Goal: Transaction & Acquisition: Purchase product/service

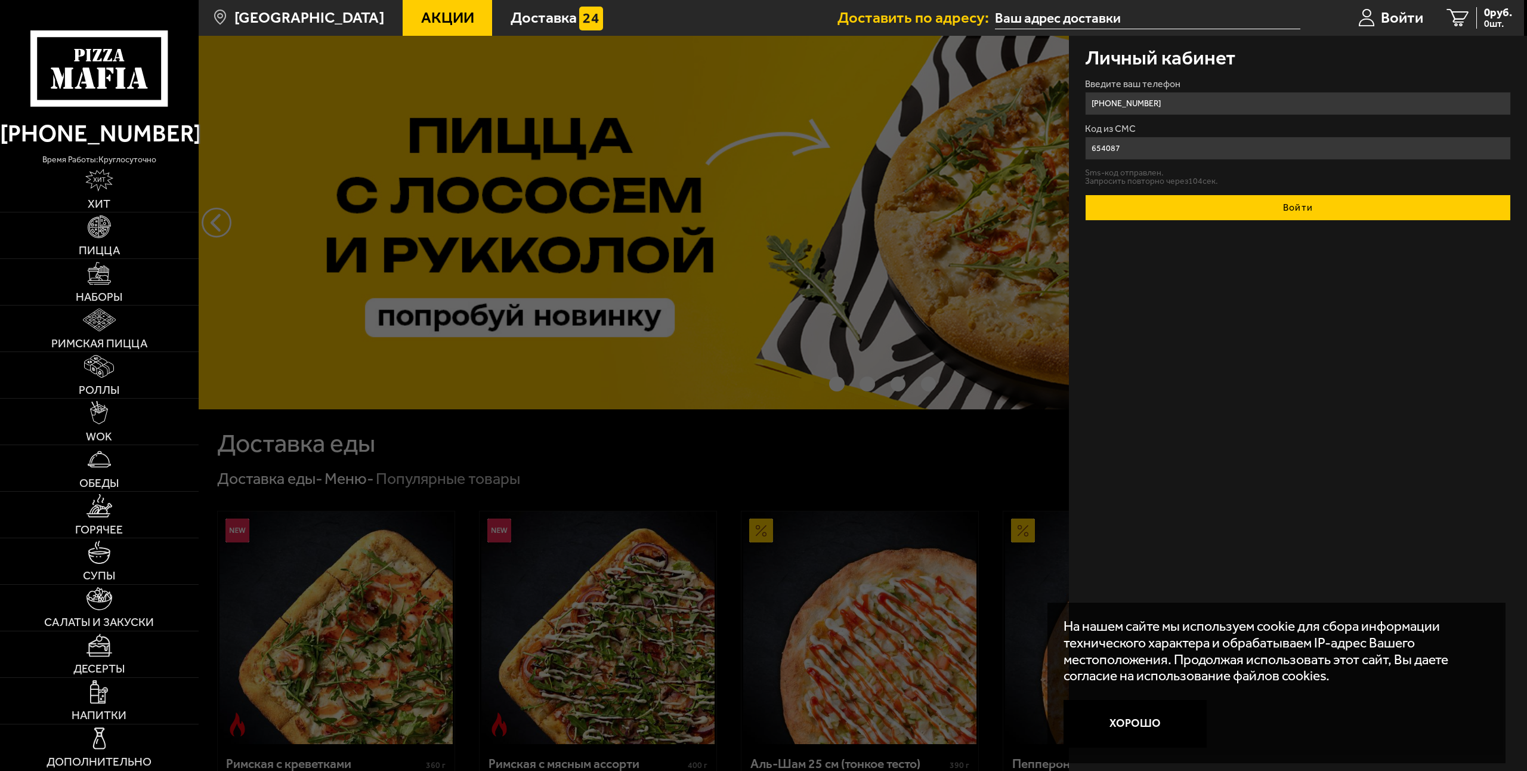
type input "654087"
click at [1249, 207] on button "Войти" at bounding box center [1298, 207] width 426 height 26
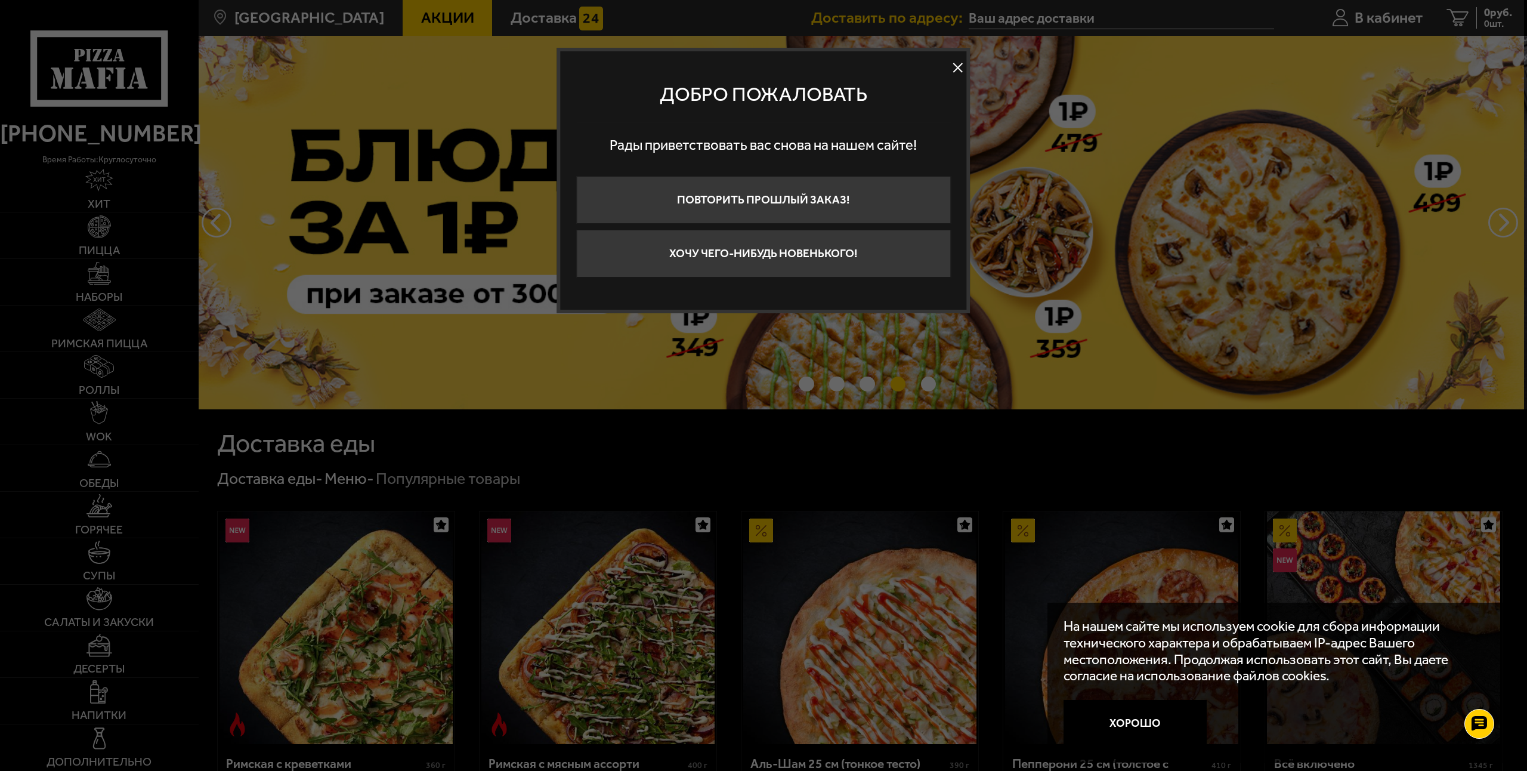
drag, startPoint x: 949, startPoint y: 67, endPoint x: 957, endPoint y: 65, distance: 8.5
click at [950, 67] on button at bounding box center [958, 68] width 18 height 18
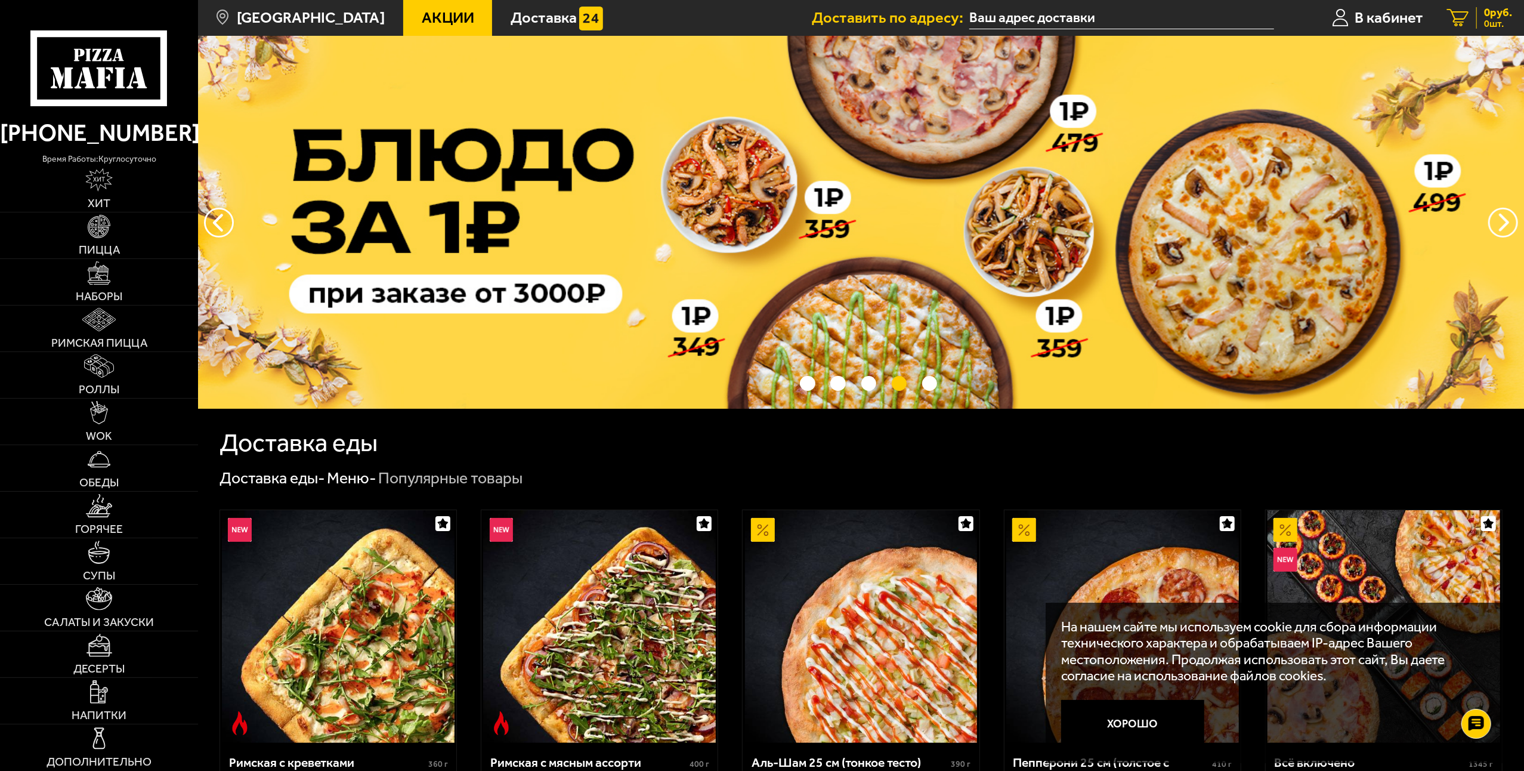
click at [1490, 9] on span "0 руб." at bounding box center [1498, 12] width 28 height 11
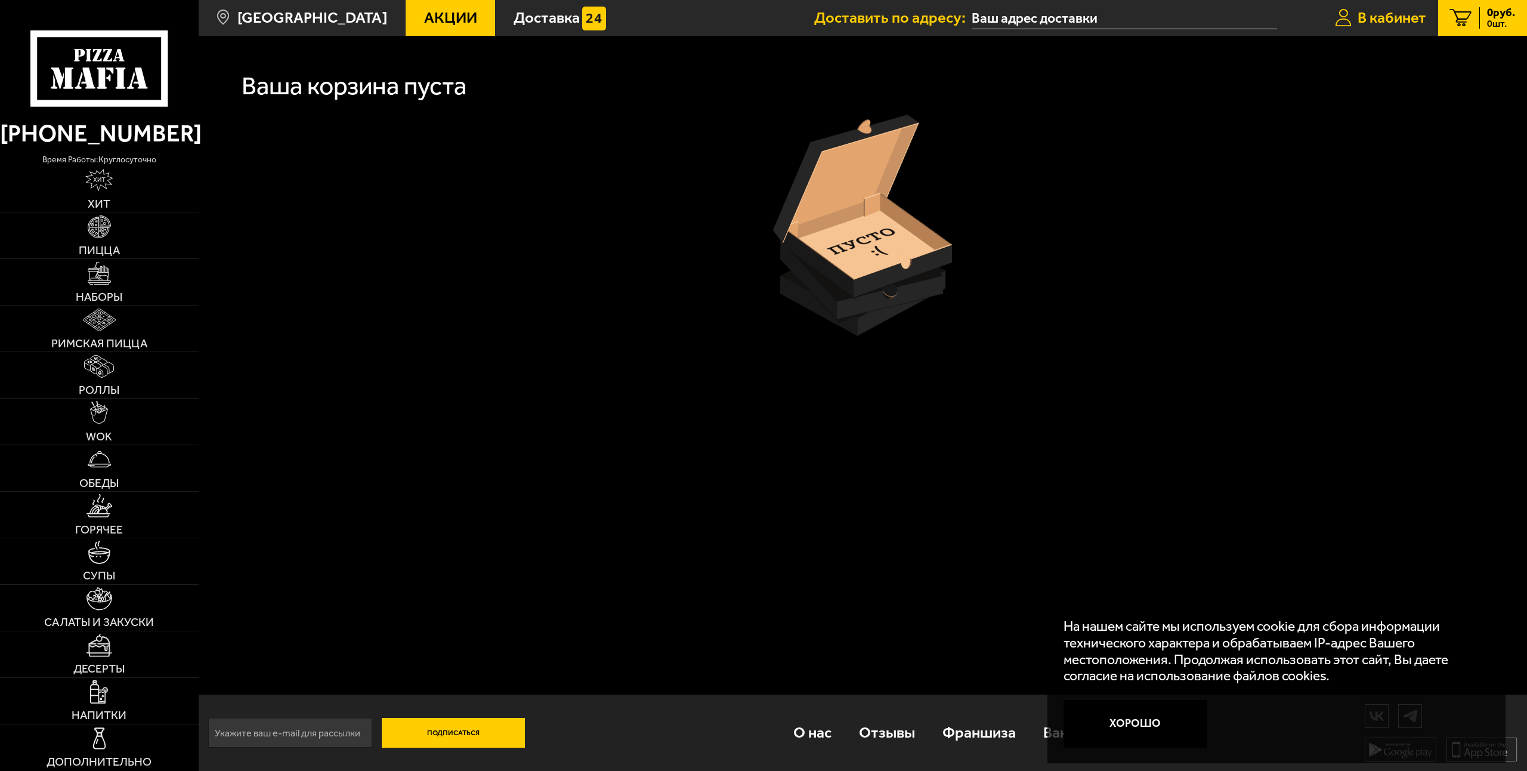
click at [1341, 23] on icon at bounding box center [1343, 18] width 17 height 18
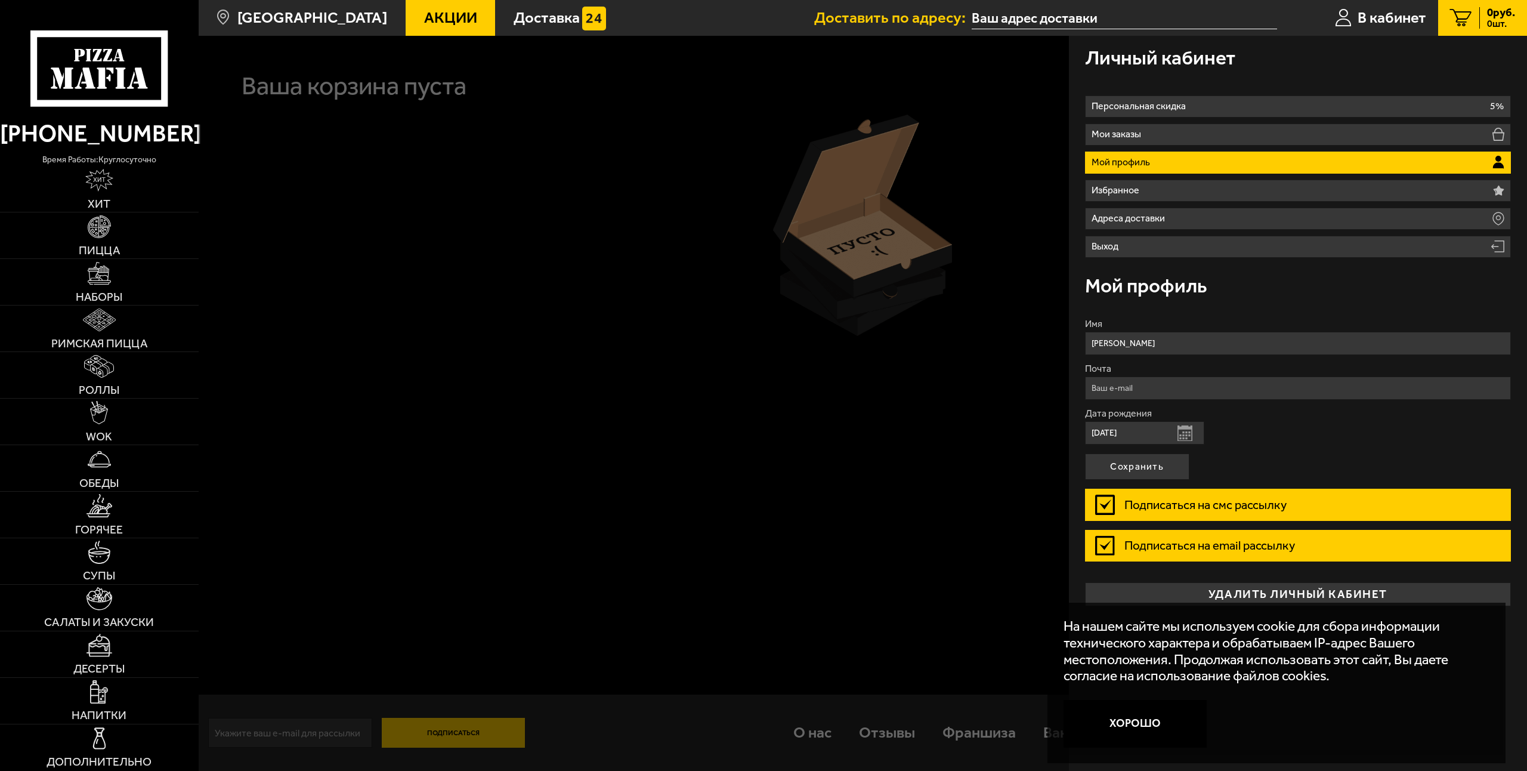
click at [1508, 17] on span "0 руб." at bounding box center [1501, 12] width 28 height 11
click at [1386, 16] on span "В кабинет" at bounding box center [1391, 18] width 69 height 16
click at [424, 13] on span "Акции" at bounding box center [450, 18] width 53 height 16
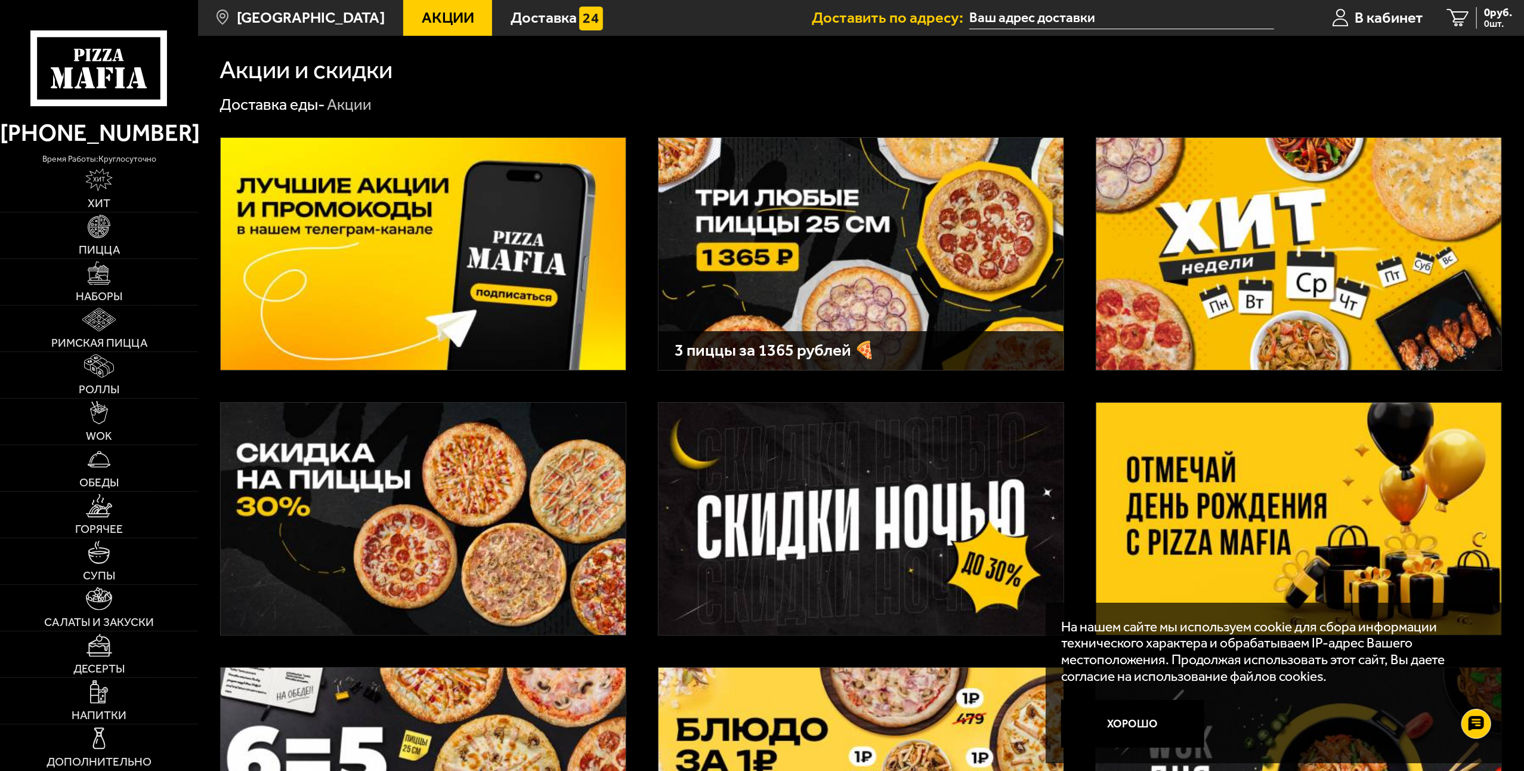
click at [783, 251] on img at bounding box center [860, 254] width 405 height 232
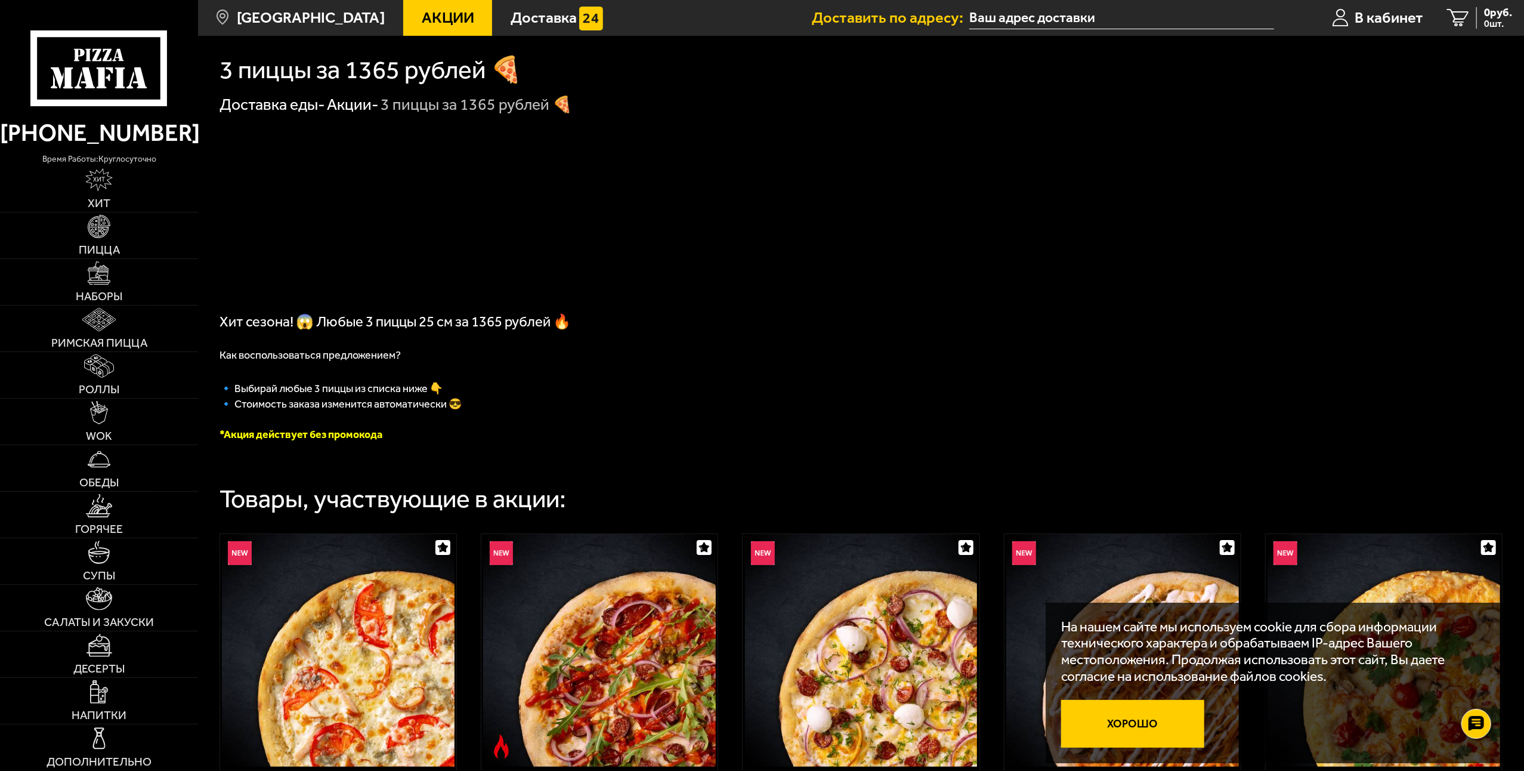
click at [1146, 731] on button "Хорошо" at bounding box center [1132, 724] width 143 height 48
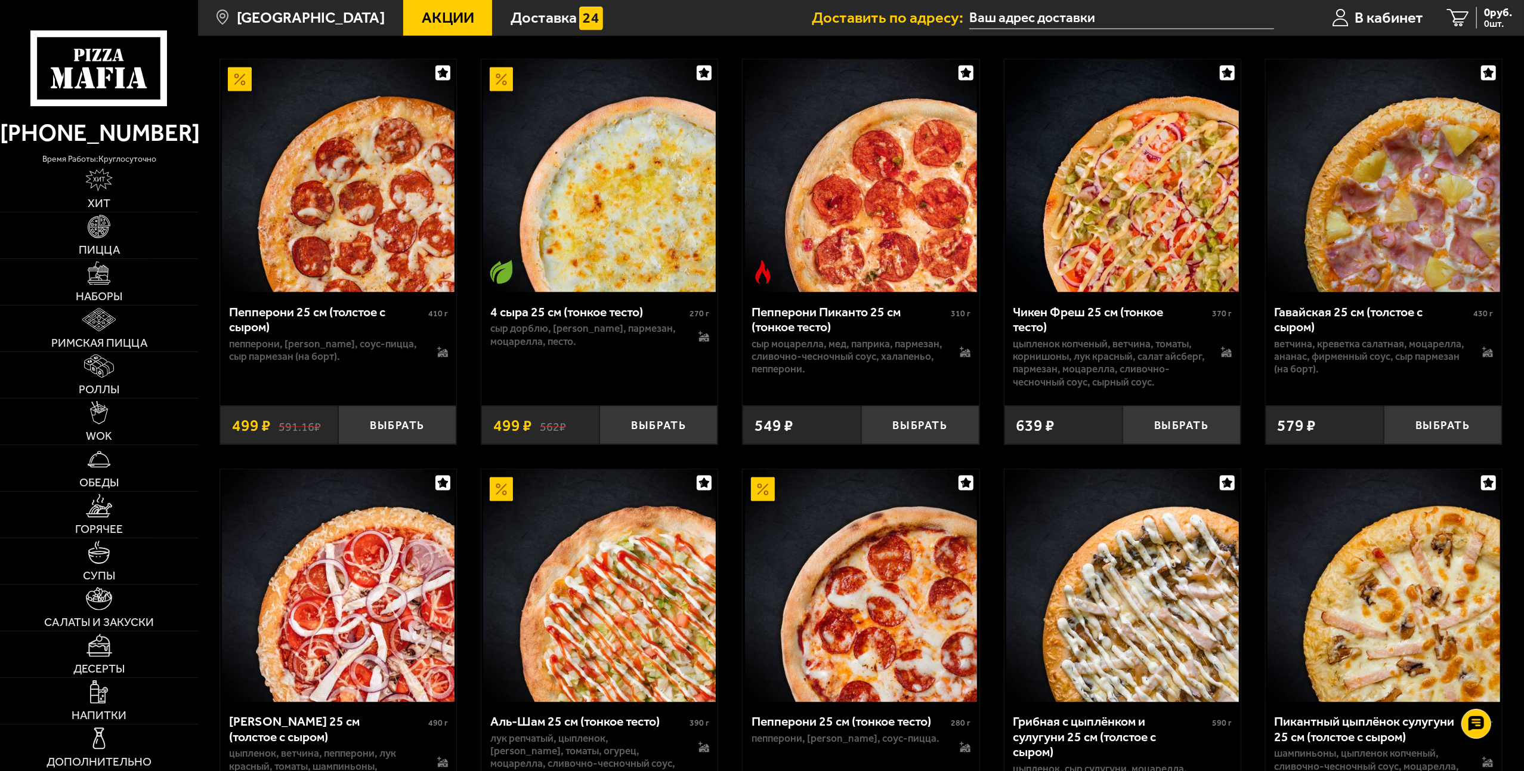
scroll to position [1849, 0]
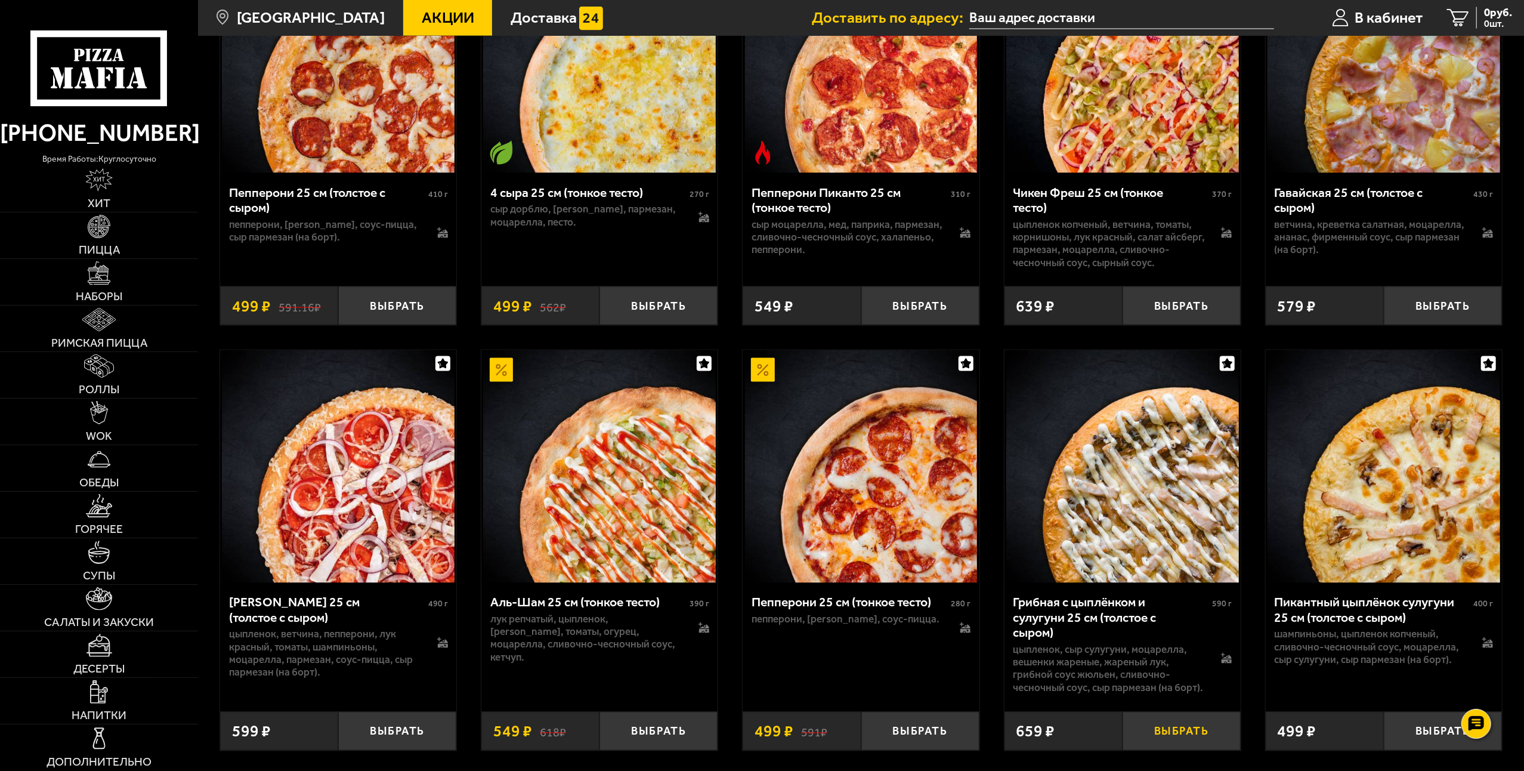
click at [1196, 740] on button "Выбрать" at bounding box center [1181, 731] width 118 height 39
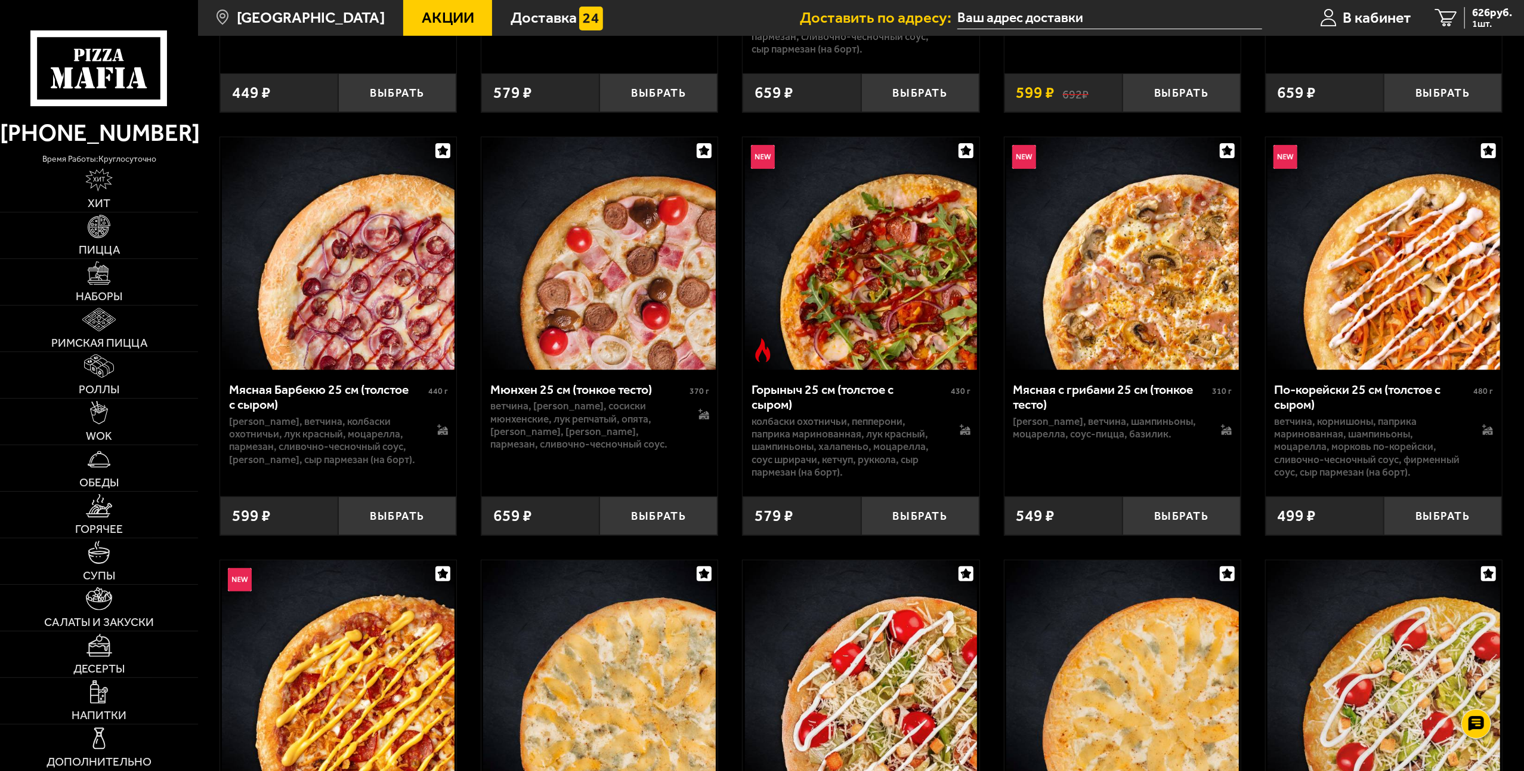
scroll to position [828, 0]
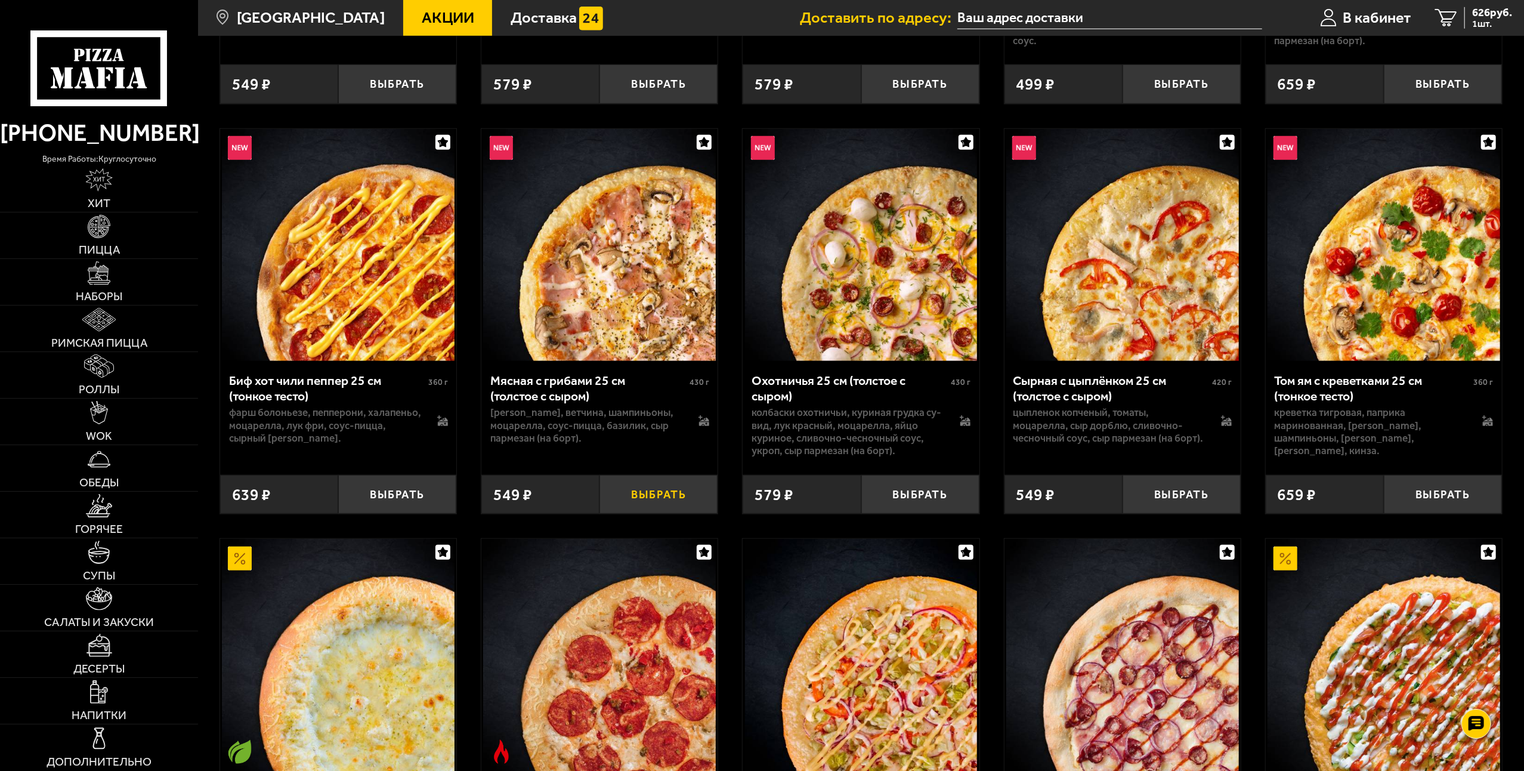
click at [656, 493] on button "Выбрать" at bounding box center [658, 494] width 118 height 39
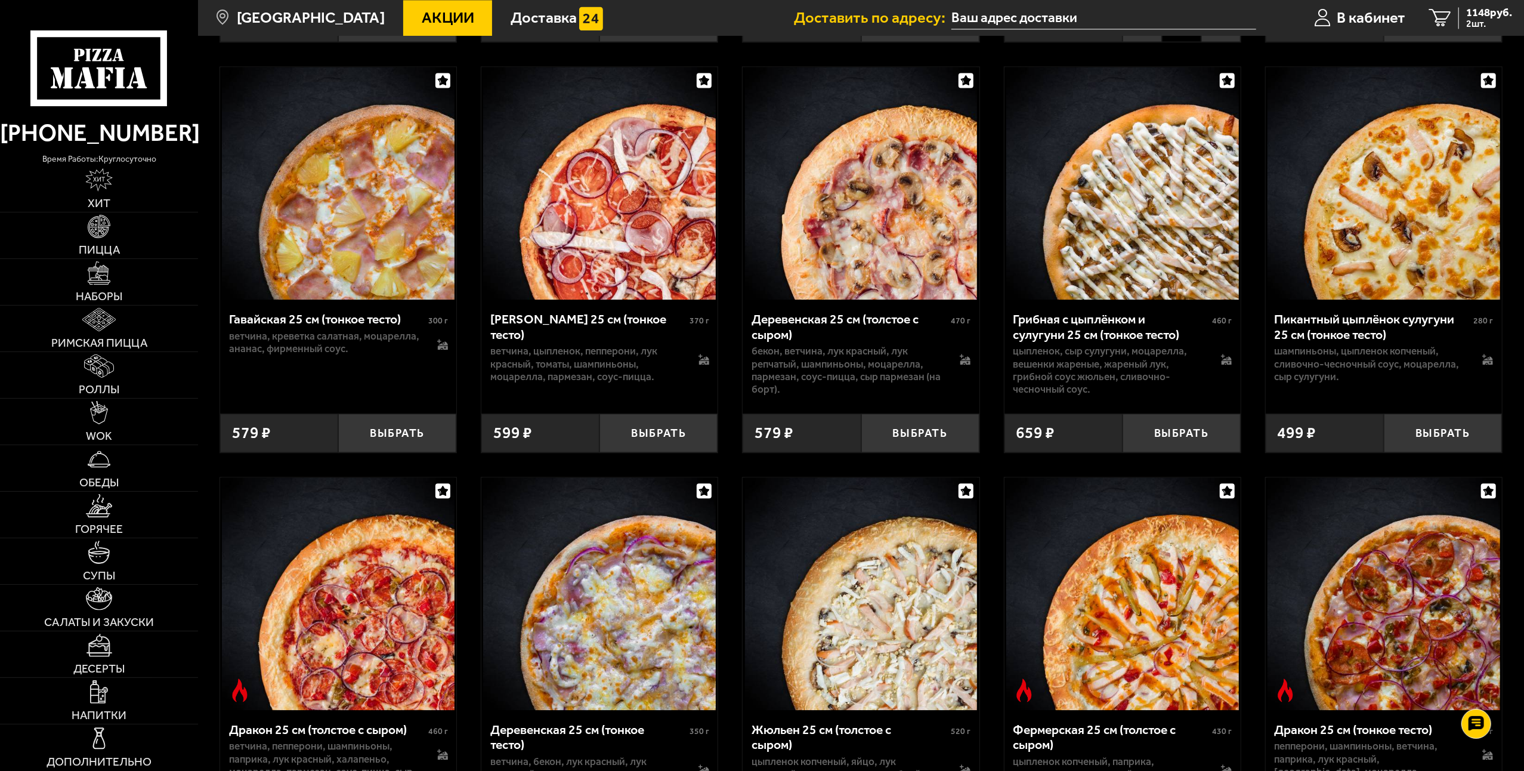
scroll to position [2677, 0]
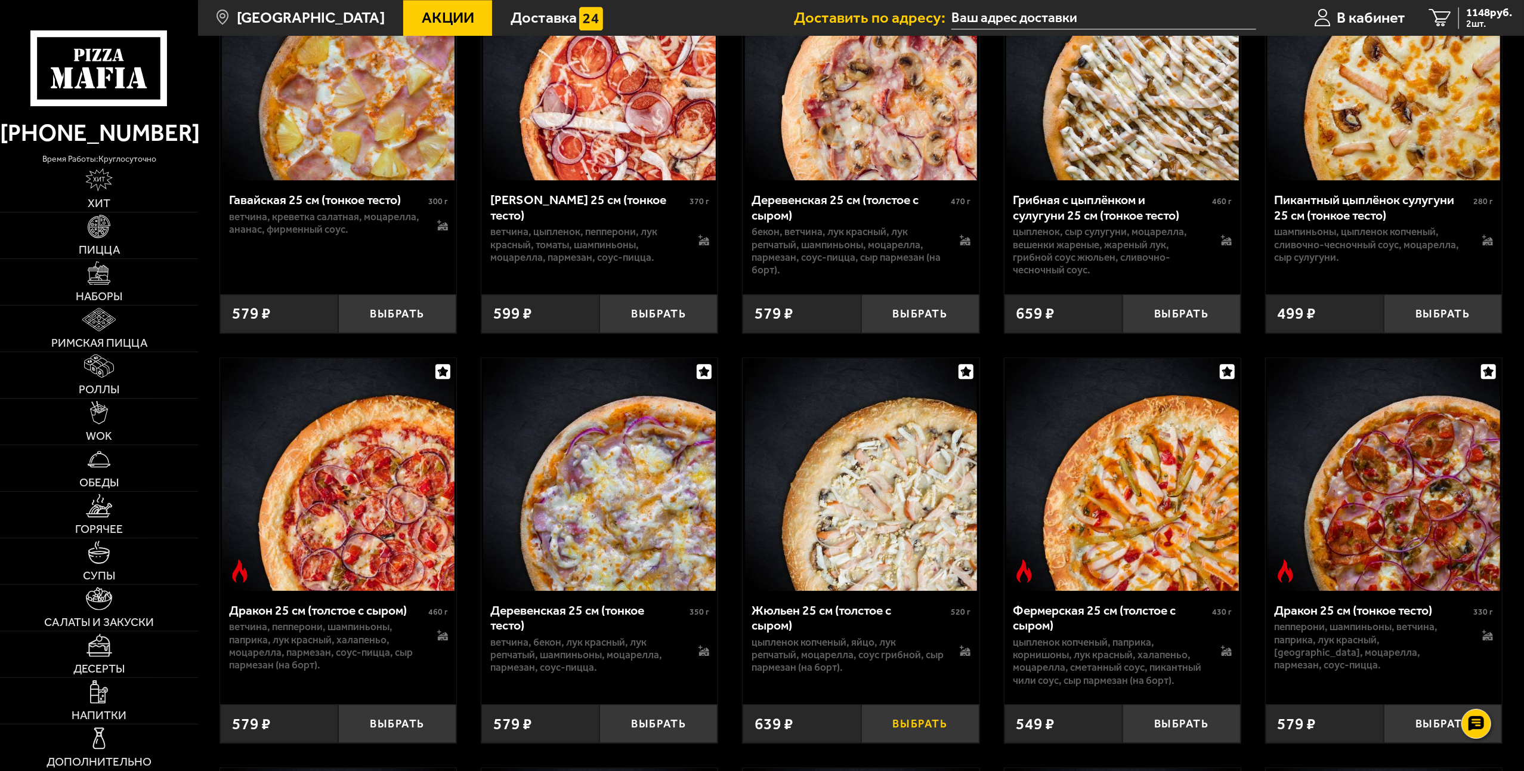
click at [911, 738] on button "Выбрать" at bounding box center [920, 723] width 118 height 39
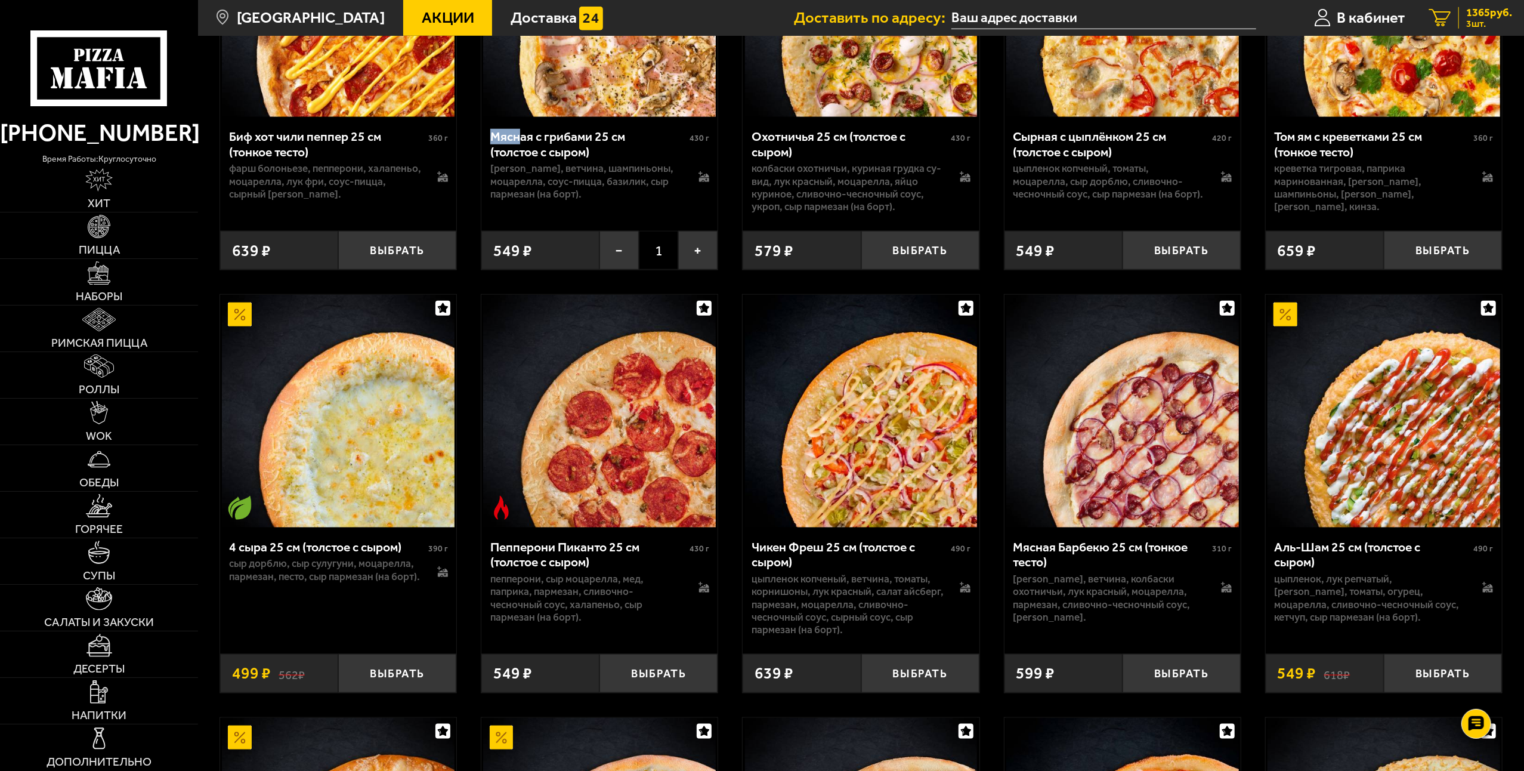
scroll to position [833, 0]
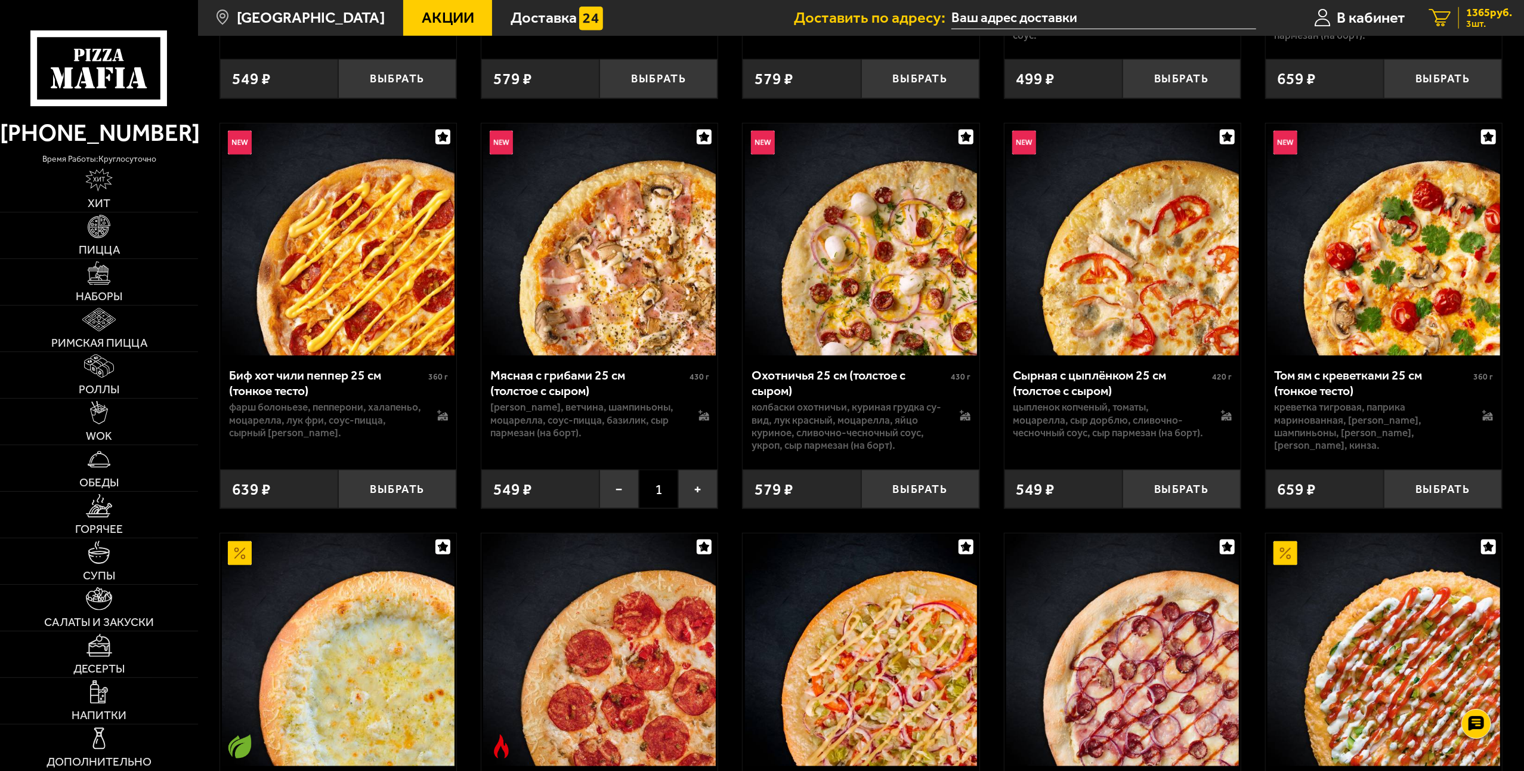
click at [1489, 22] on span "3 шт." at bounding box center [1489, 24] width 46 height 10
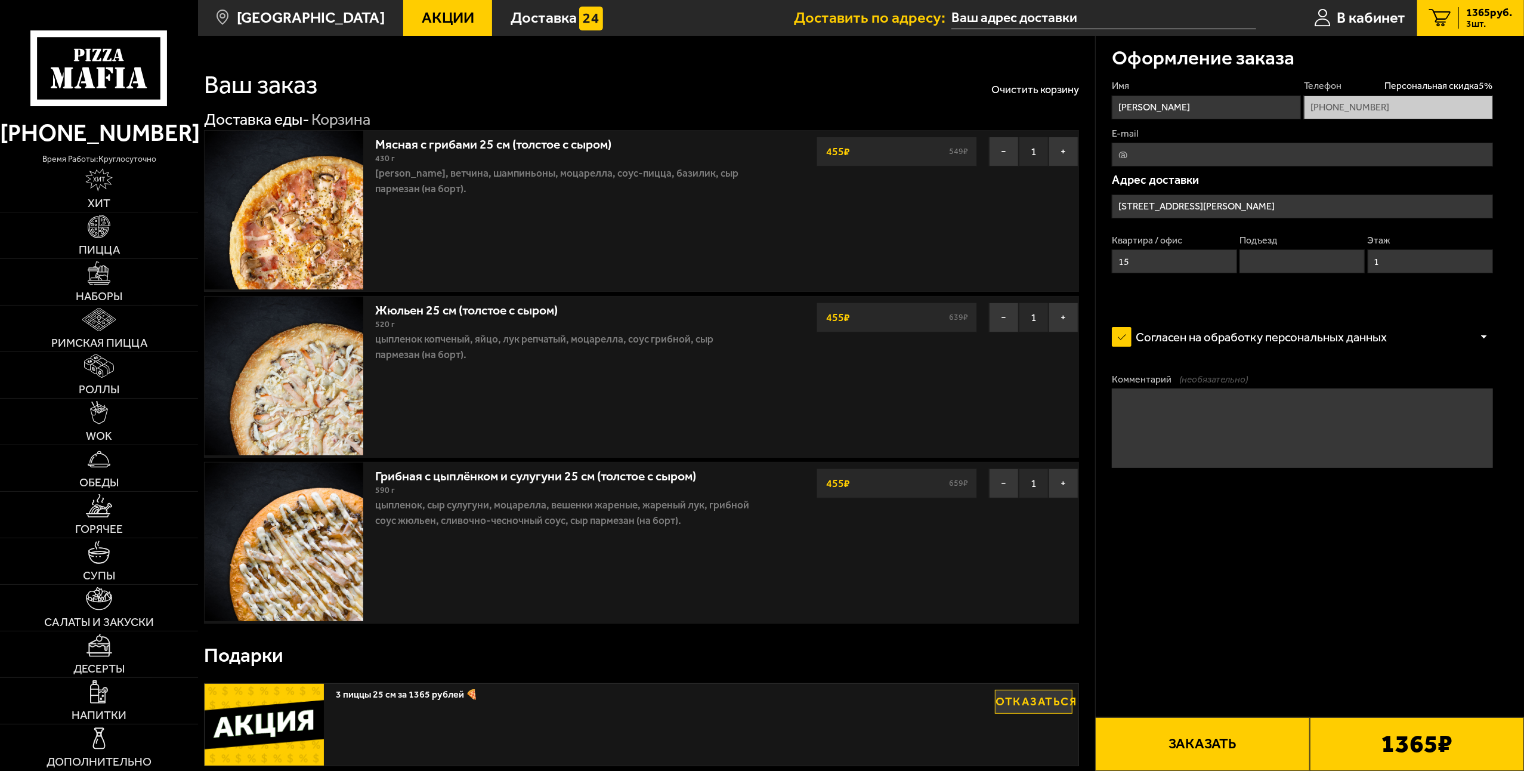
click at [1148, 418] on textarea "Комментарий (необязательно)" at bounding box center [1302, 427] width 381 height 79
type textarea "E"
type textarea "У"
click at [1205, 420] on textarea "Ориентир черные ворота по улице Некрасова 22, пусть курьер мне позвонит, ворота…" at bounding box center [1302, 427] width 381 height 79
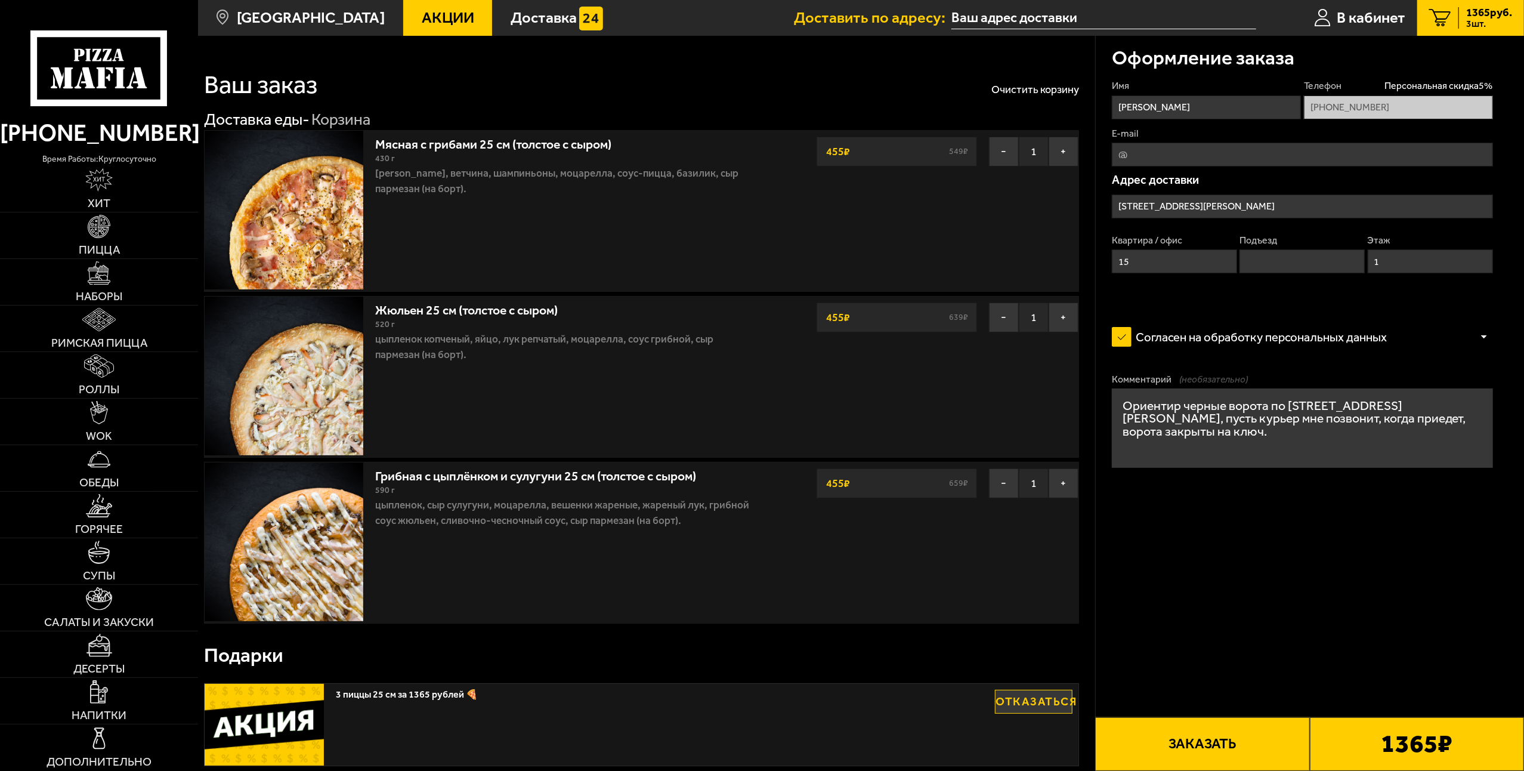
click at [1205, 423] on textarea "Ориентир черные ворота по улице Некрасова 22, пусть курьер мне позвонит, когда …" at bounding box center [1302, 427] width 381 height 79
click at [1442, 419] on textarea "Ориентир черные ворота по улице Некрасова 22, пусть курьер мне позвонит, когда …" at bounding box center [1302, 427] width 381 height 79
type textarea "Ориентир черные ворота по улице Некрасова 22, пусть курьер мне позвонит, когда …"
click at [1203, 737] on button "Заказать" at bounding box center [1202, 744] width 214 height 54
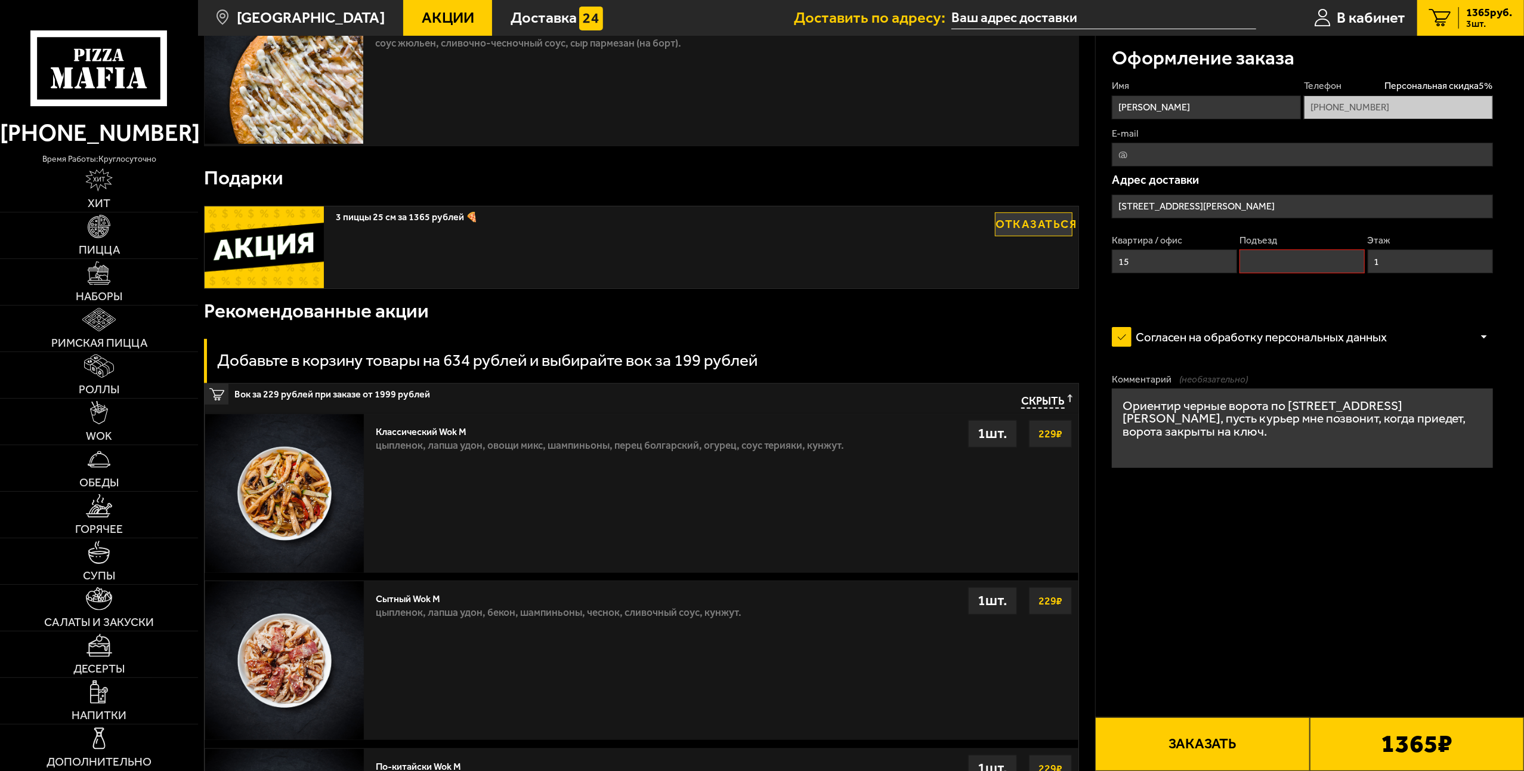
scroll to position [537, 0]
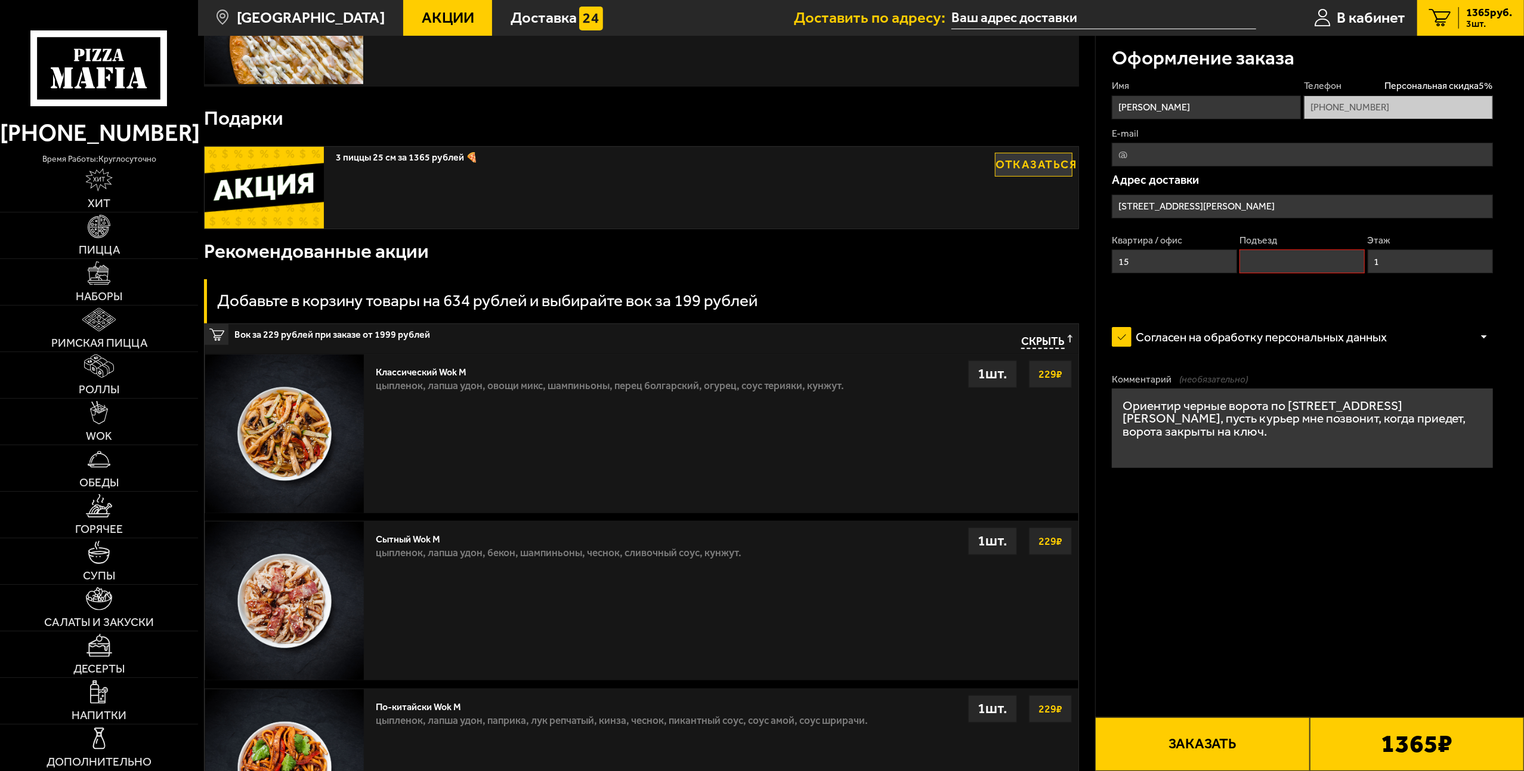
click at [1156, 742] on button "Заказать" at bounding box center [1202, 744] width 214 height 54
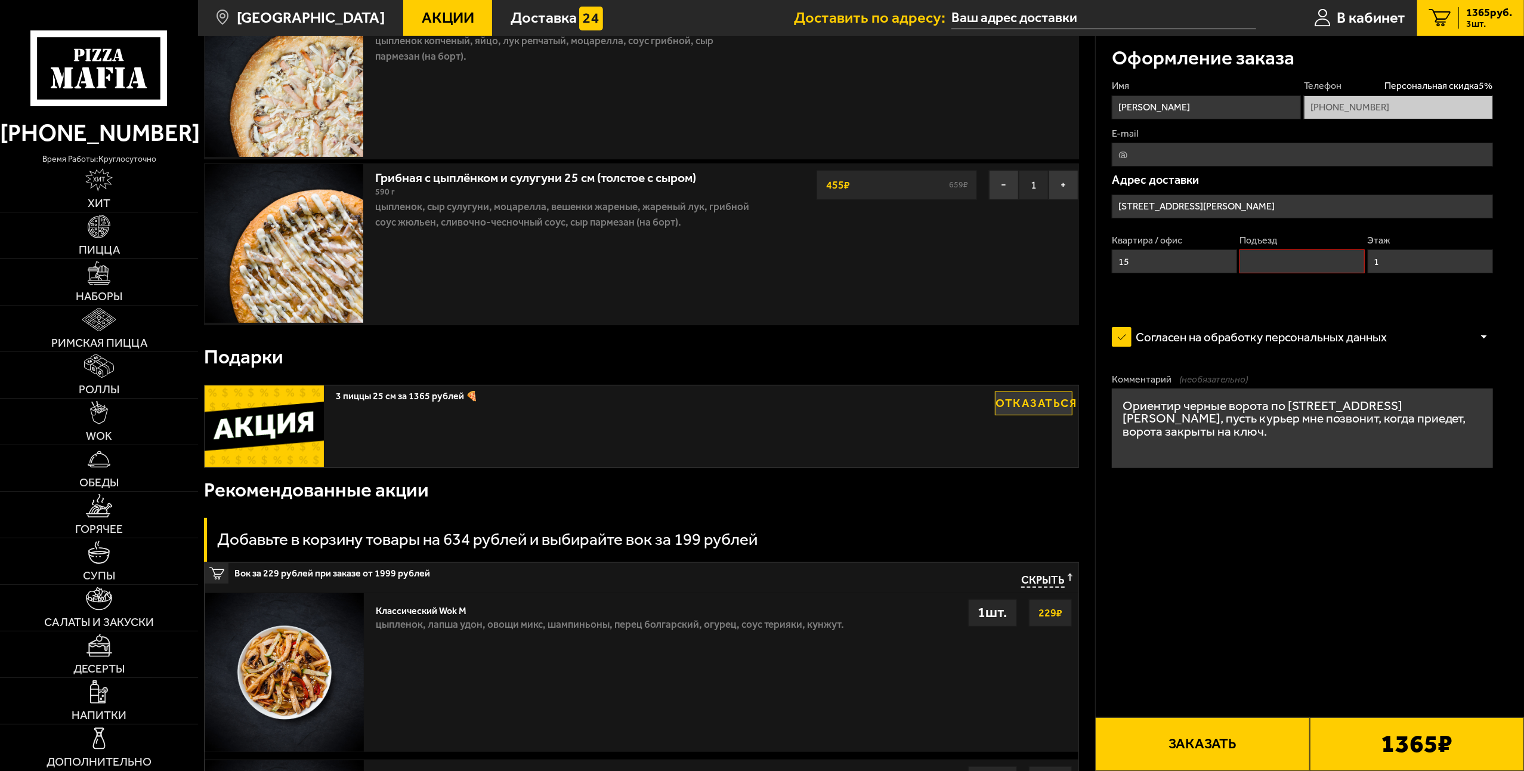
scroll to position [0, 0]
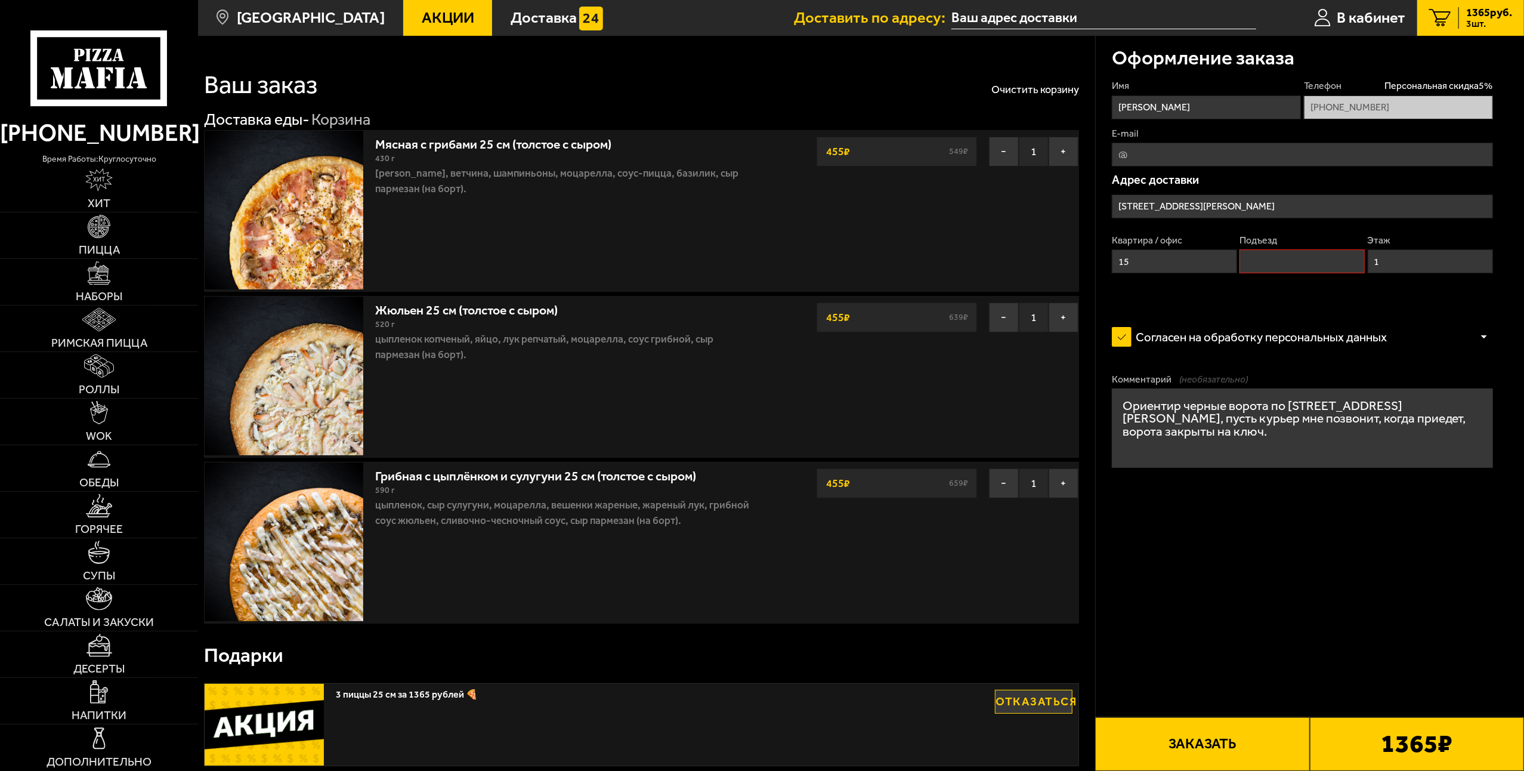
click at [1303, 259] on input "Подъезд" at bounding box center [1301, 261] width 125 height 24
type input "1"
click at [1309, 306] on form "Имя Сергей Телефон Персональная скидка 5 % +7 (960) 283-64-01 E-mail Адрес дост…" at bounding box center [1302, 319] width 381 height 481
click at [1386, 744] on b "1365 ₽" at bounding box center [1417, 744] width 72 height 26
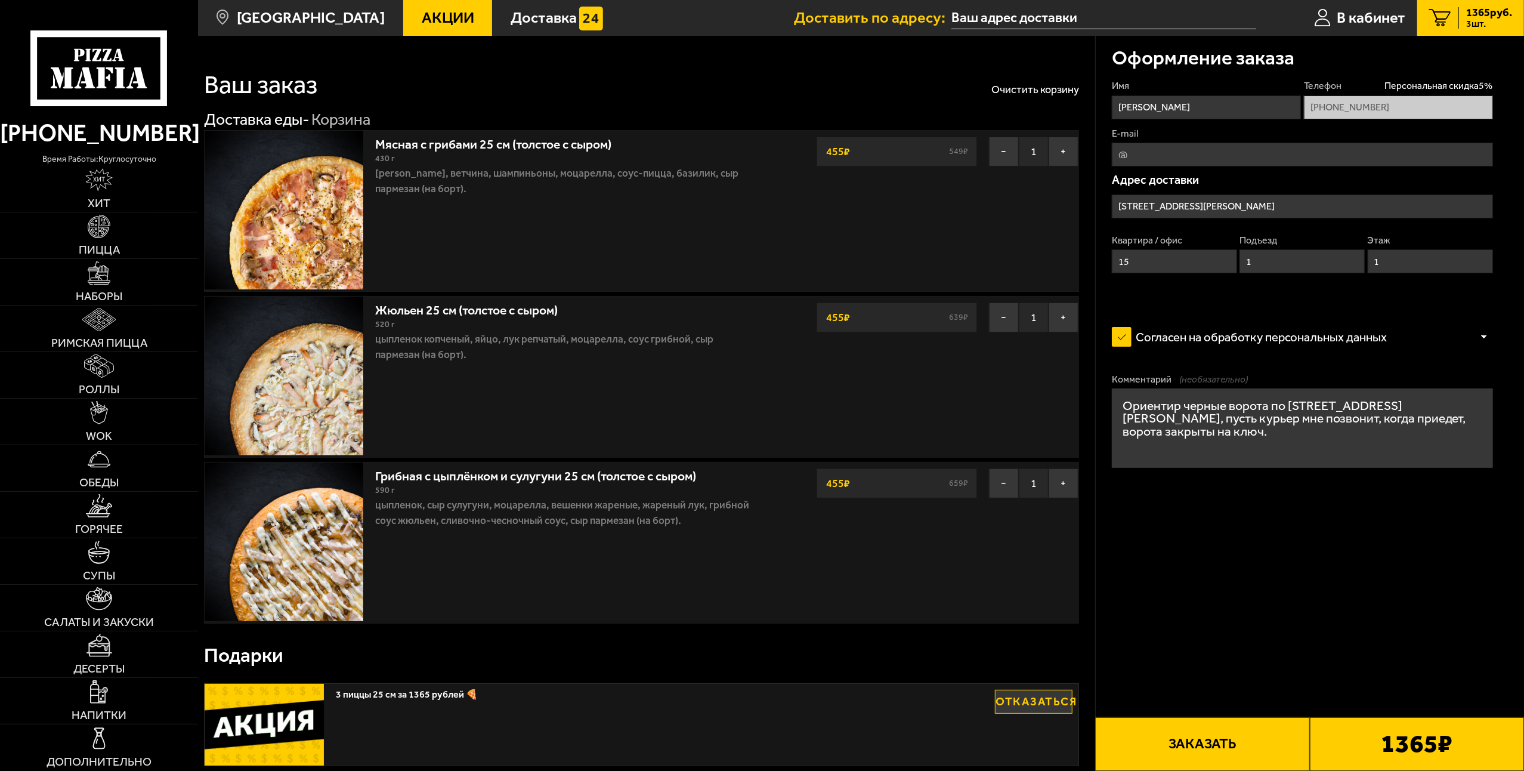
click at [1254, 747] on button "Заказать" at bounding box center [1202, 744] width 214 height 54
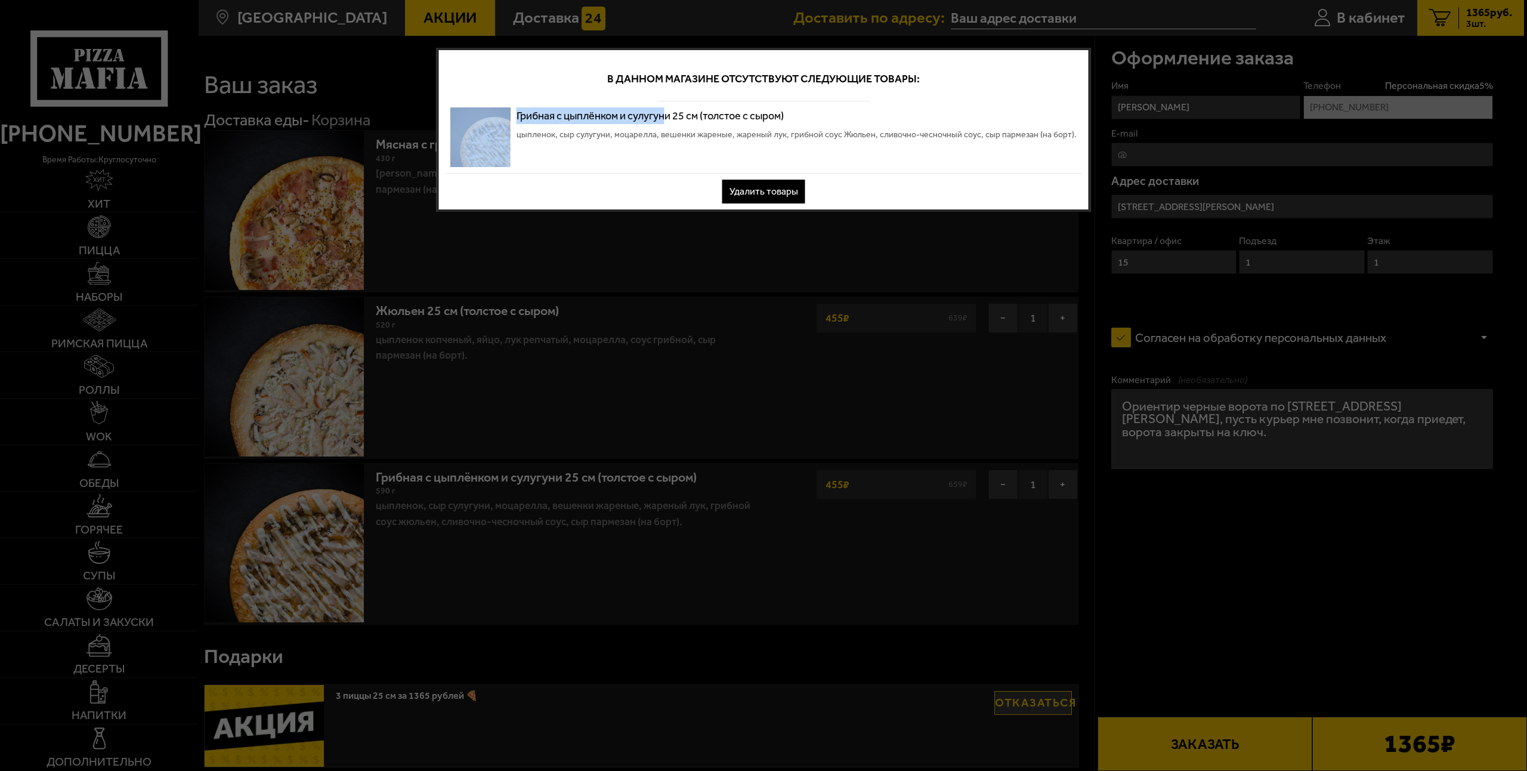
drag, startPoint x: 676, startPoint y: 116, endPoint x: 521, endPoint y: 122, distance: 155.2
click at [521, 122] on div "Грибная с цыплёнком и сулугуни 25 см (толстое с сыром) цыпленок, сыр сулугуни, …" at bounding box center [764, 137] width 638 height 72
copy div "Грибная с цыплёнком и сулугун"
click at [787, 186] on button "Удалить товары" at bounding box center [763, 192] width 83 height 24
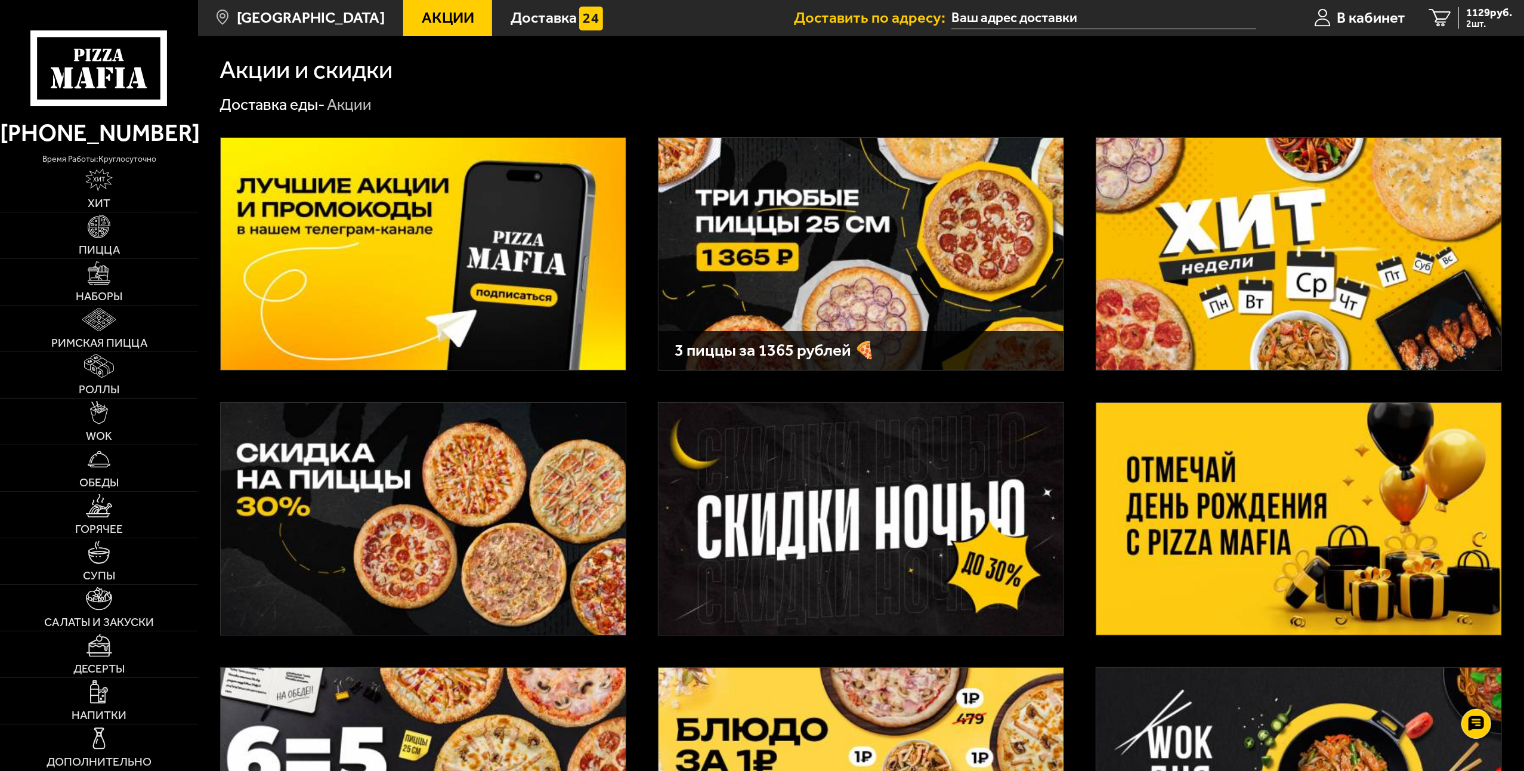
click at [422, 16] on span "Акции" at bounding box center [448, 18] width 52 height 16
click at [811, 217] on img at bounding box center [860, 254] width 405 height 232
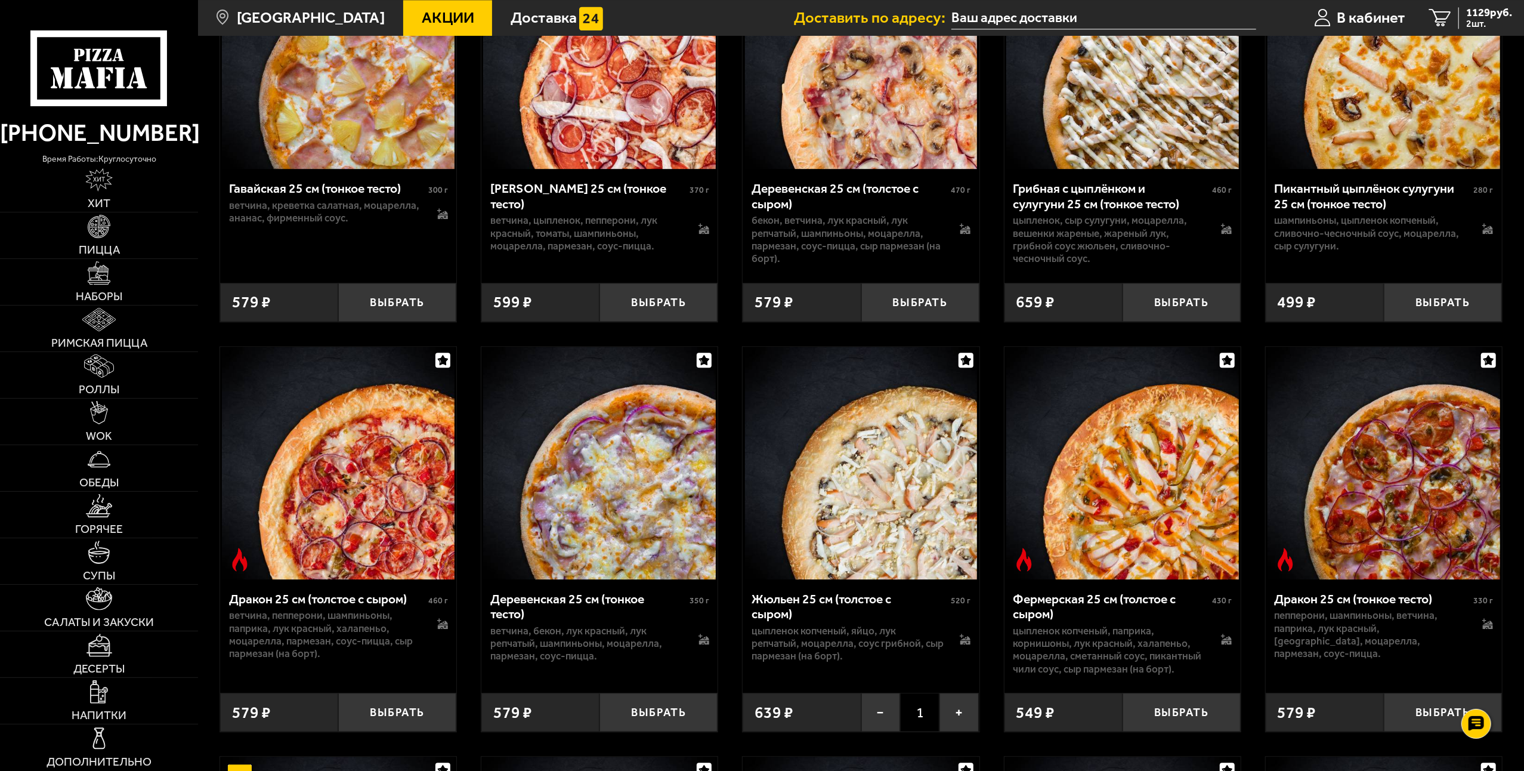
scroll to position [2748, 0]
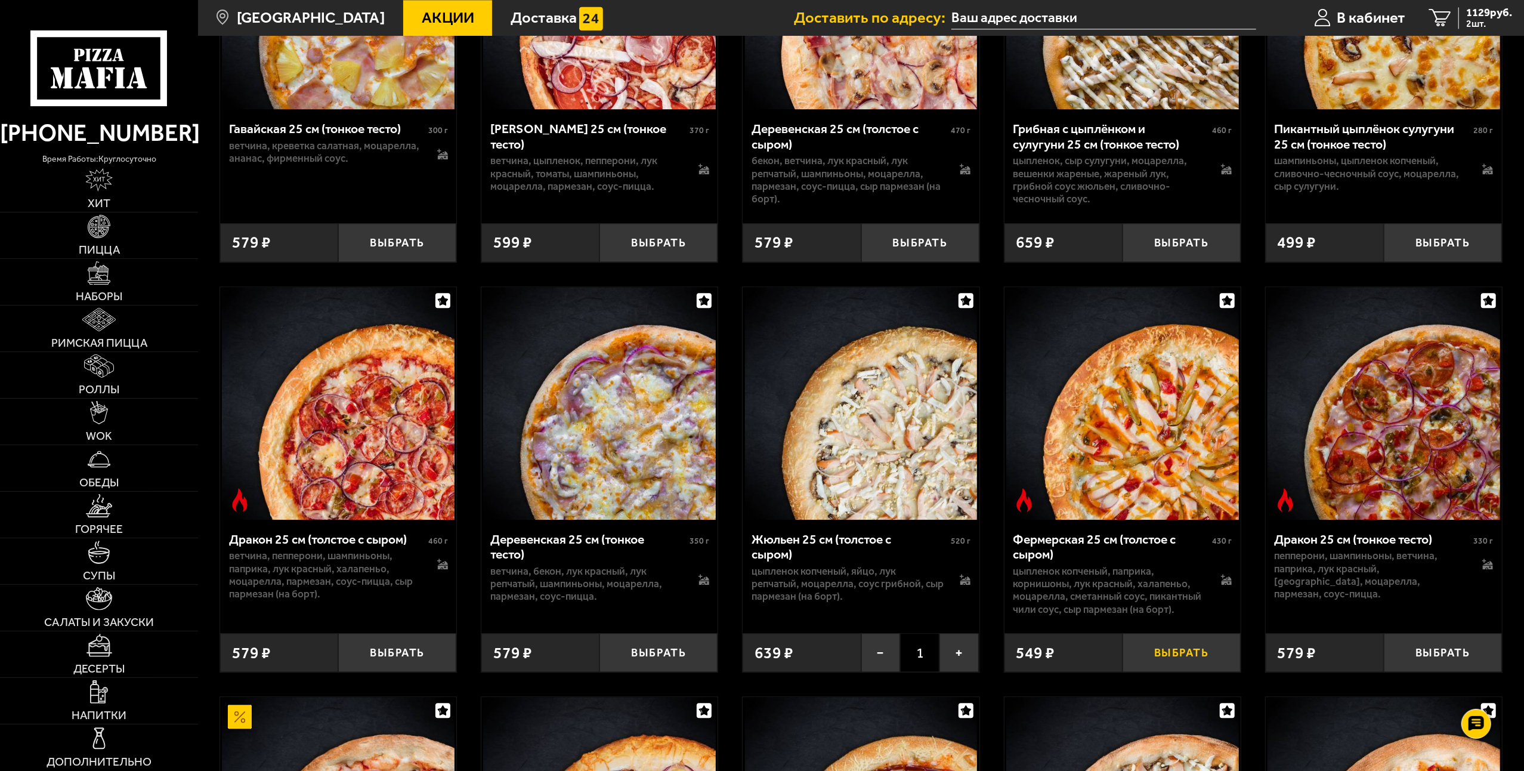
click at [1167, 662] on button "Выбрать" at bounding box center [1181, 652] width 118 height 39
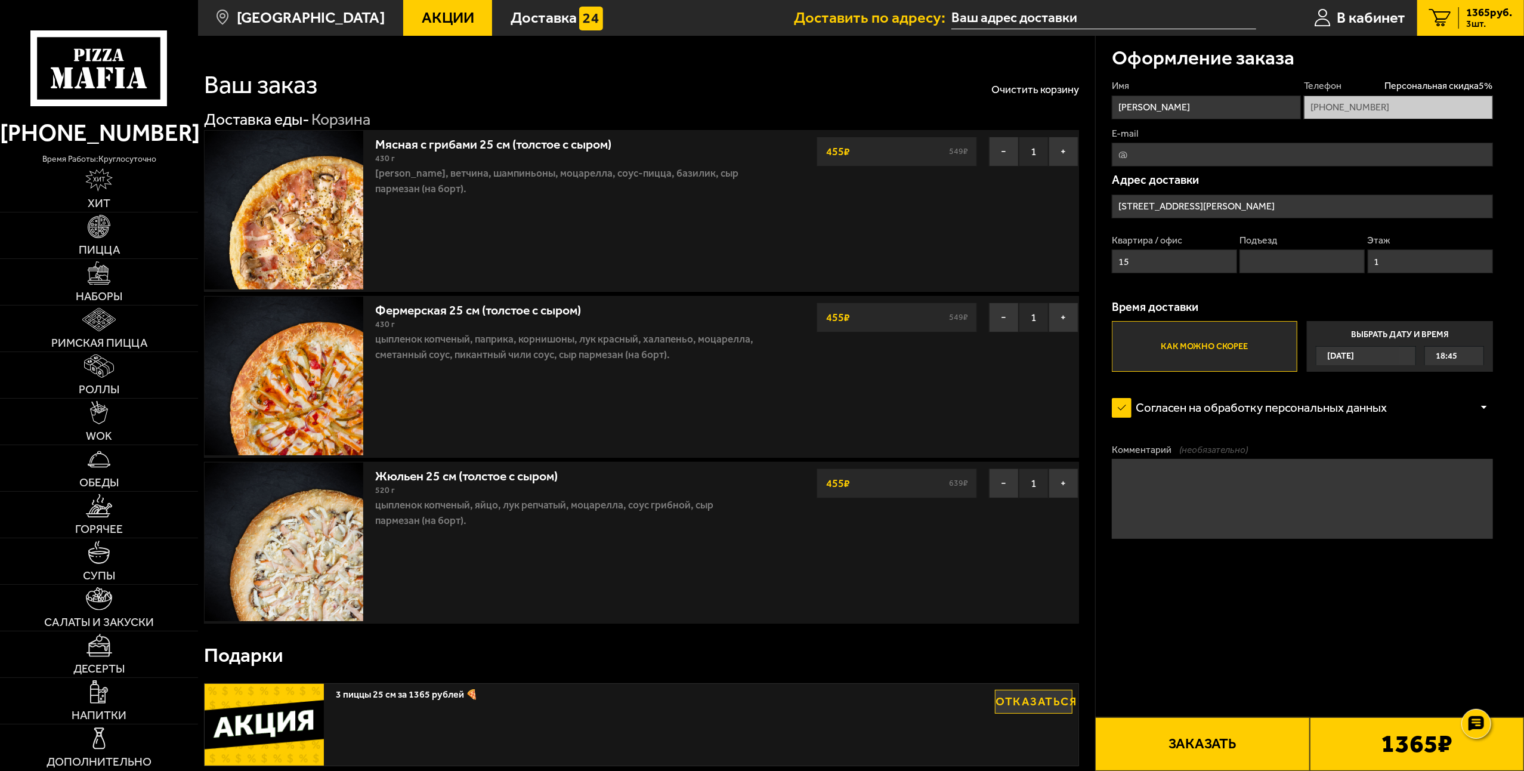
click at [1222, 482] on textarea "Комментарий (необязательно)" at bounding box center [1302, 498] width 381 height 79
drag, startPoint x: 1449, startPoint y: 498, endPoint x: 1155, endPoint y: 468, distance: 295.0
click at [1248, 490] on textarea "Ориентир черная арка по улице Некрасова 22, когда курьер приедет, пусть позвони…" at bounding box center [1302, 498] width 381 height 79
type textarea "Ориентир черная арка по улице Некрасова 22, когда курьер приедет, пусть позвони…"
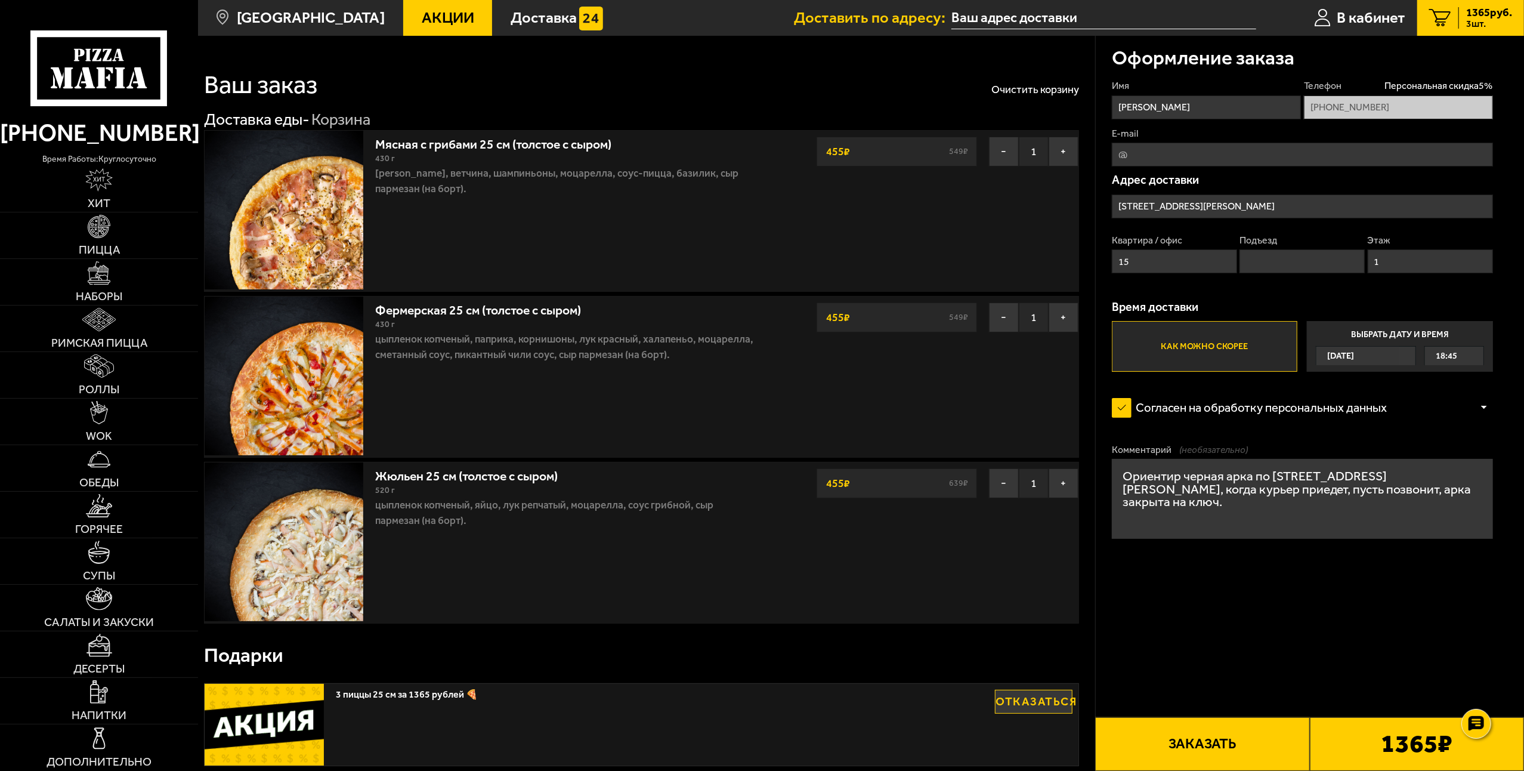
click at [1167, 728] on button "Заказать" at bounding box center [1202, 744] width 214 height 54
click at [1255, 254] on input "Подъезд" at bounding box center [1301, 261] width 125 height 24
type input "1"
click at [1210, 730] on button "Заказать" at bounding box center [1202, 744] width 214 height 54
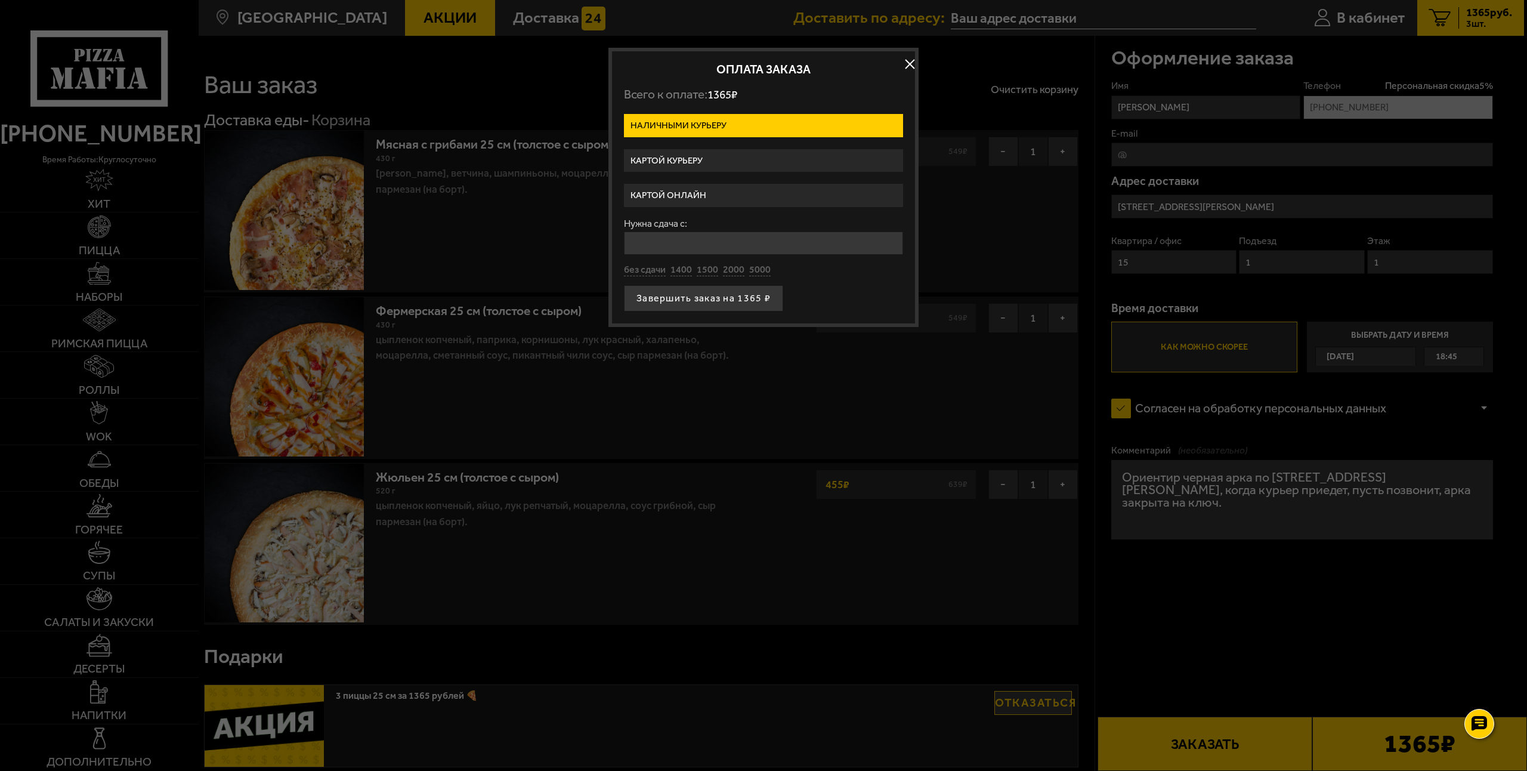
click at [689, 115] on label "Наличными курьеру" at bounding box center [763, 125] width 279 height 23
click at [0, 0] on input "Наличными курьеру" at bounding box center [0, 0] width 0 height 0
click at [640, 271] on button "без сдачи" at bounding box center [645, 270] width 42 height 13
type input "0"
click at [679, 296] on button "Завершить заказ на 1365 ₽" at bounding box center [703, 298] width 159 height 26
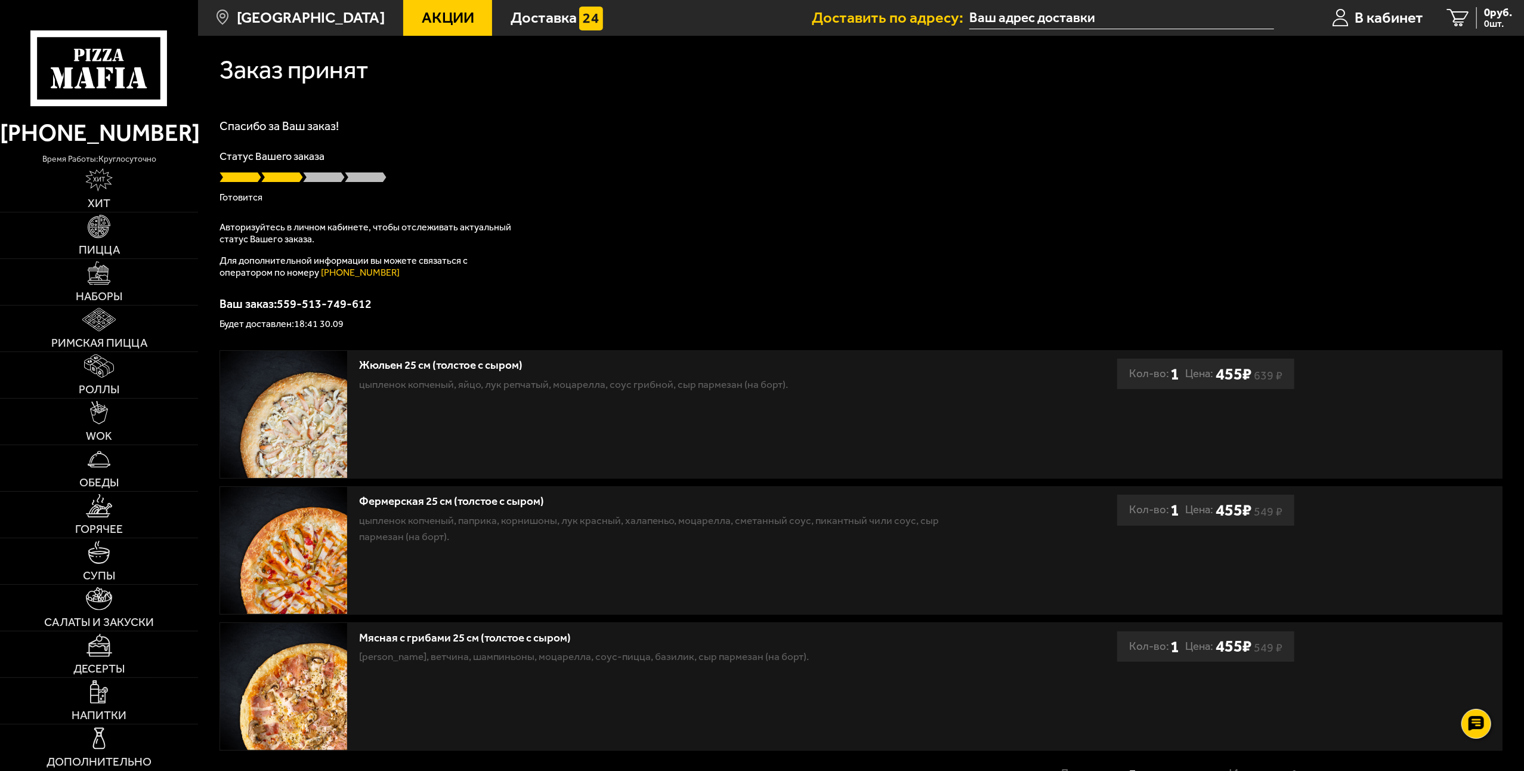
click at [1307, 234] on div "Спасибо за Ваш заказ! Статус Вашего заказа Готовится Авторизуйтесь в личном каб…" at bounding box center [860, 224] width 1283 height 209
click at [1482, 728] on use at bounding box center [1476, 723] width 17 height 17
click at [1474, 691] on use at bounding box center [1476, 687] width 17 height 17
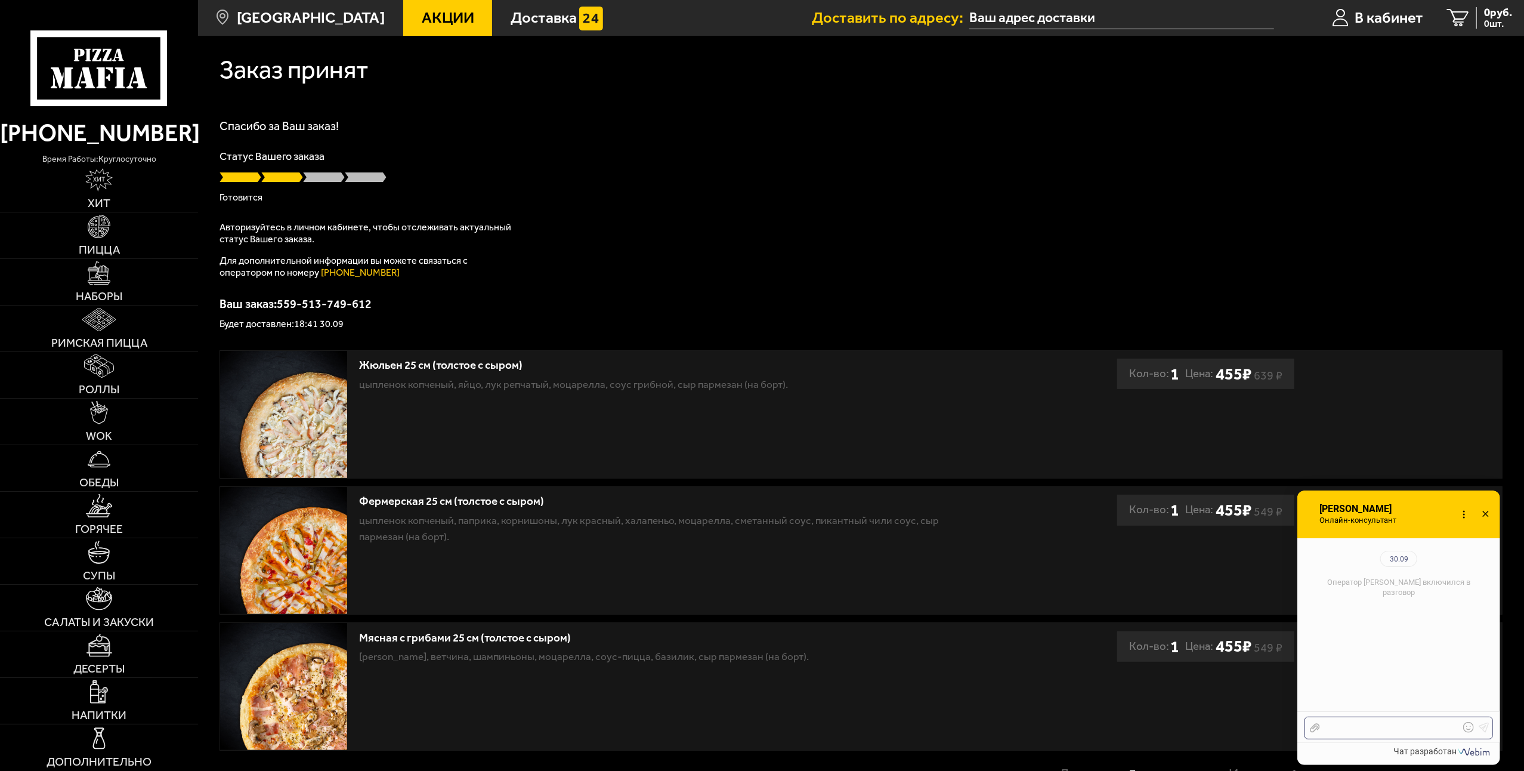
scroll to position [129, 0]
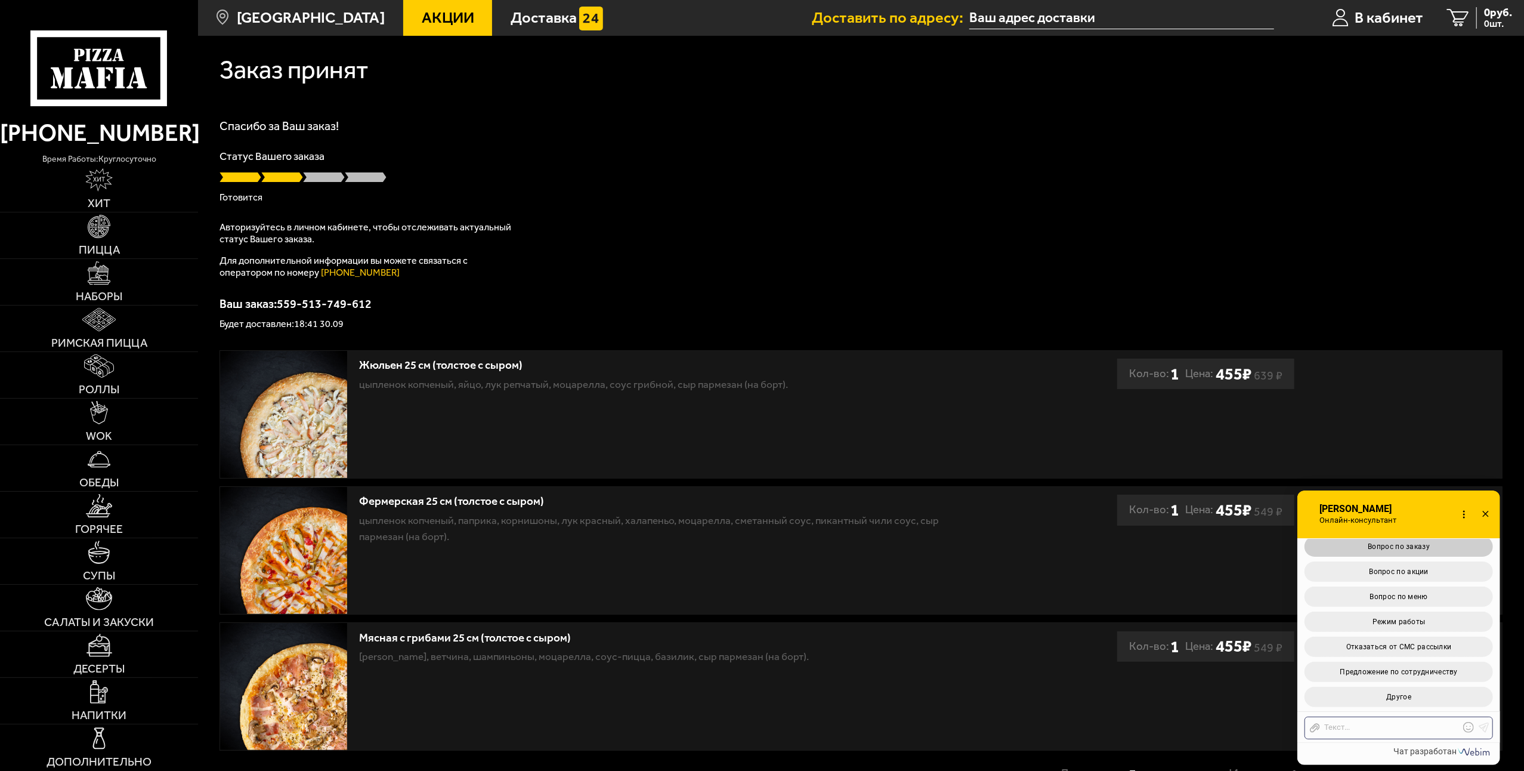
click at [1422, 550] on span "Вопрос по заказу" at bounding box center [1399, 546] width 62 height 8
click at [1358, 730] on div at bounding box center [1390, 727] width 140 height 11
click at [1386, 701] on button "Назад" at bounding box center [1398, 696] width 188 height 20
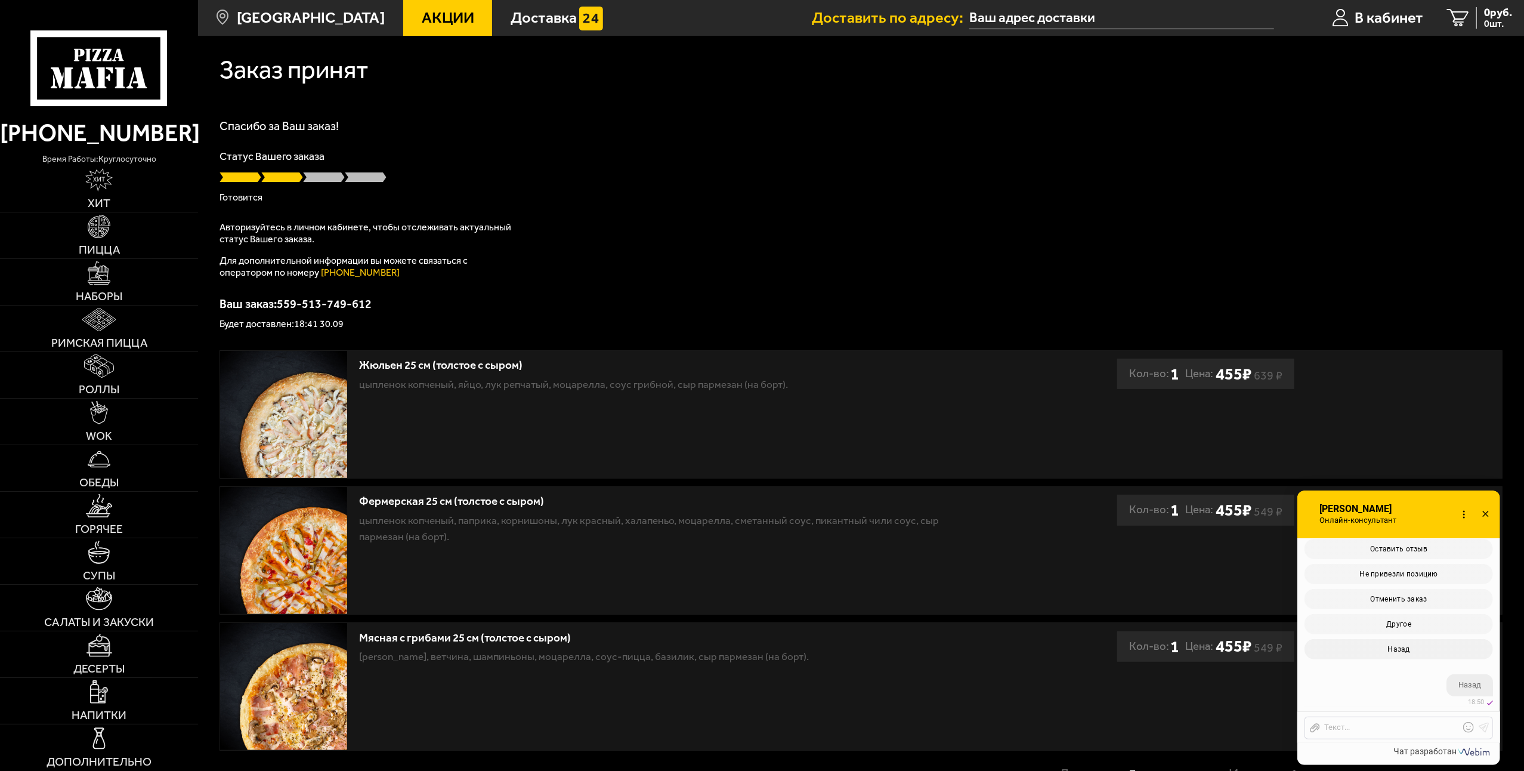
scroll to position [684, 0]
click at [1416, 547] on span "Вопрос по заказу" at bounding box center [1399, 546] width 62 height 8
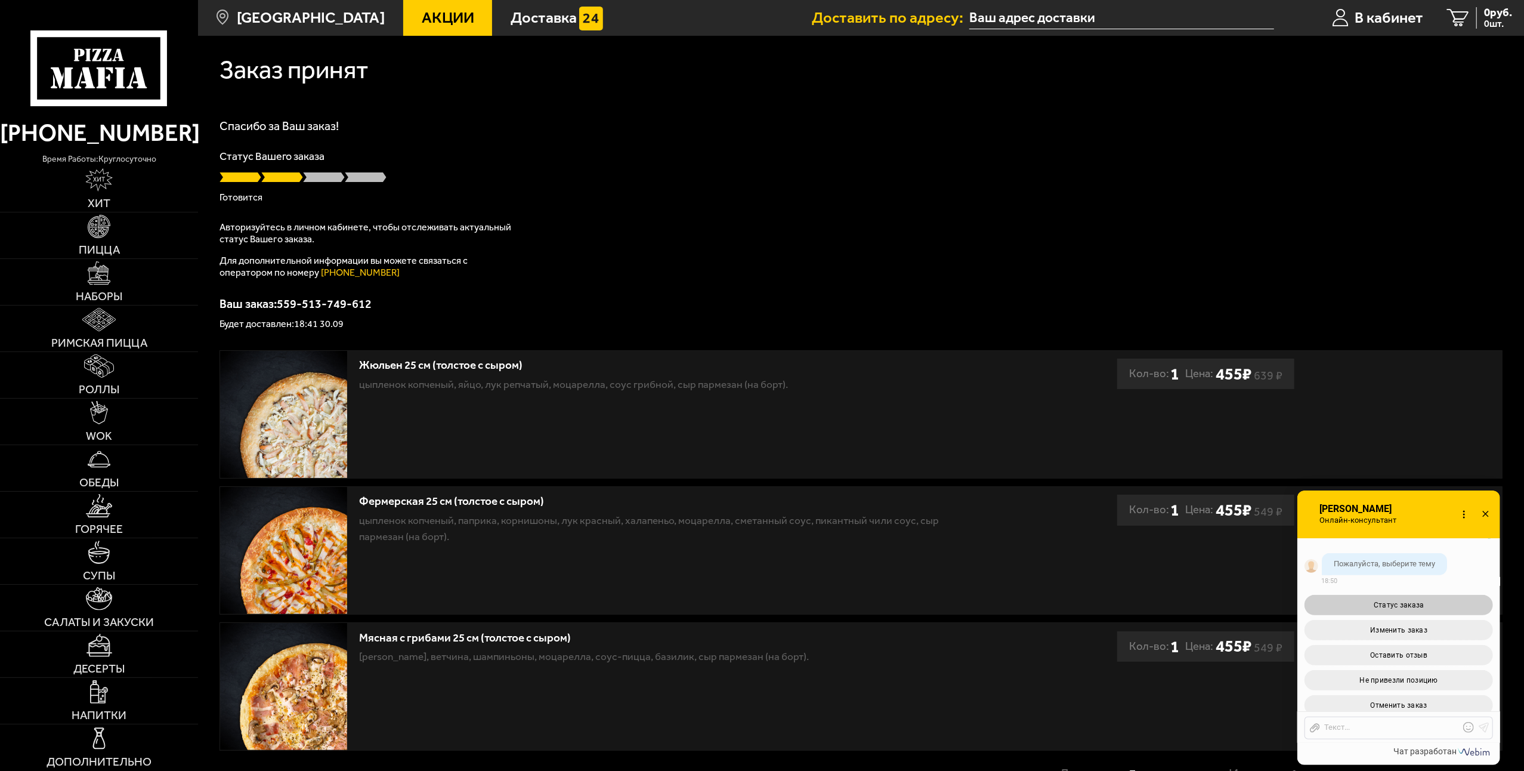
click at [1395, 601] on span "Статус заказа" at bounding box center [1399, 605] width 51 height 8
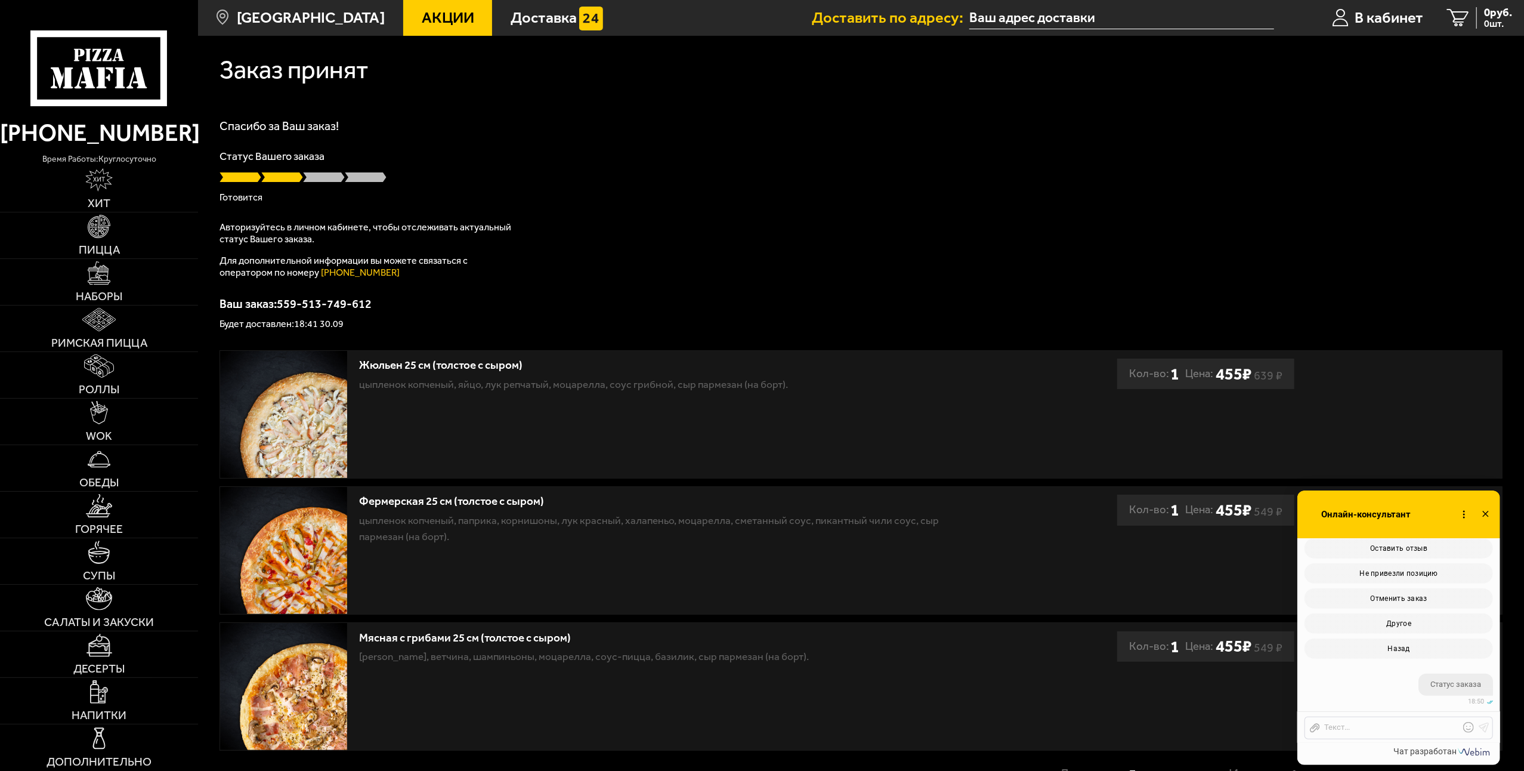
scroll to position [1106, 0]
click at [1359, 724] on div at bounding box center [1390, 727] width 140 height 11
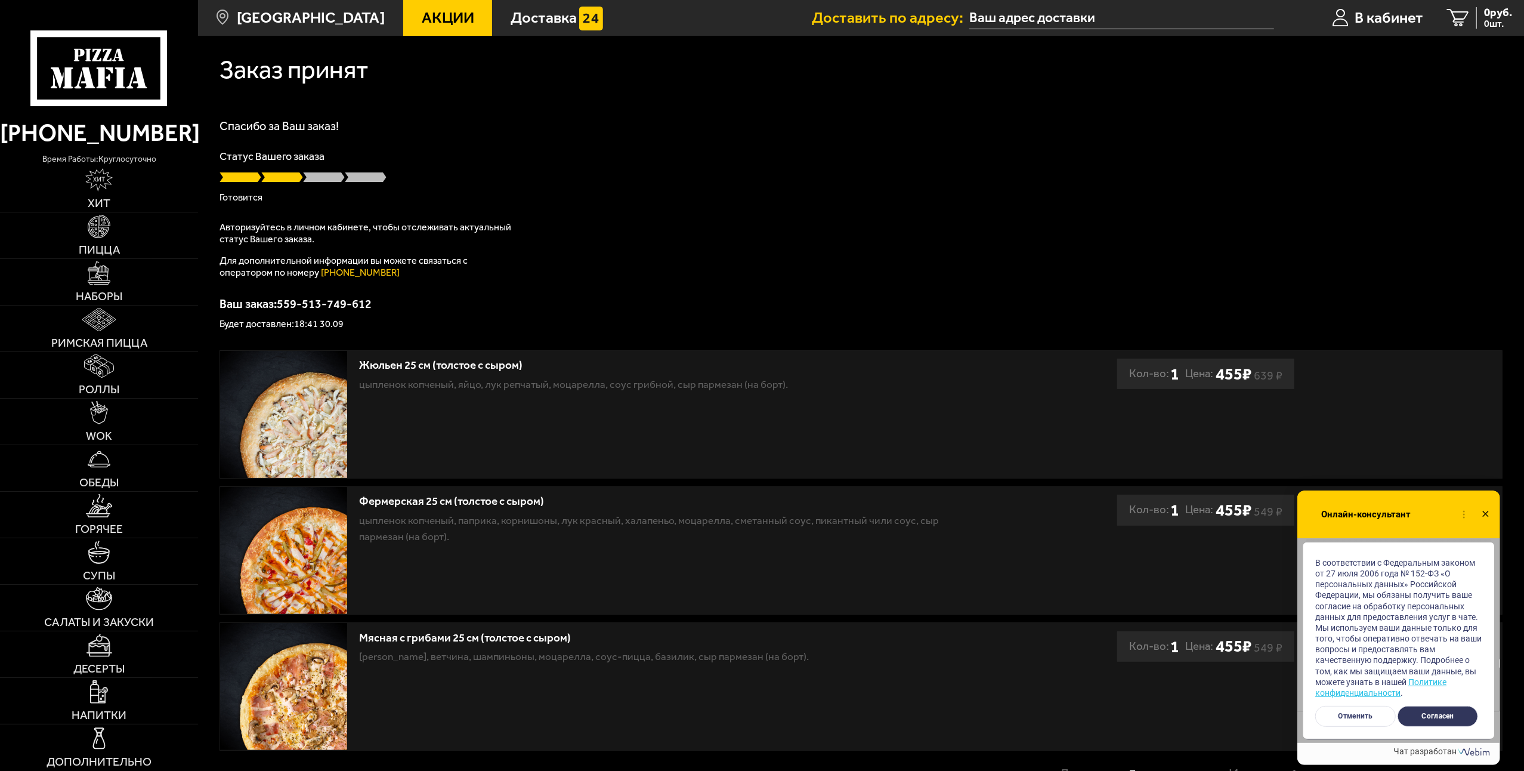
click at [1418, 713] on button "Согласен" at bounding box center [1437, 716] width 81 height 21
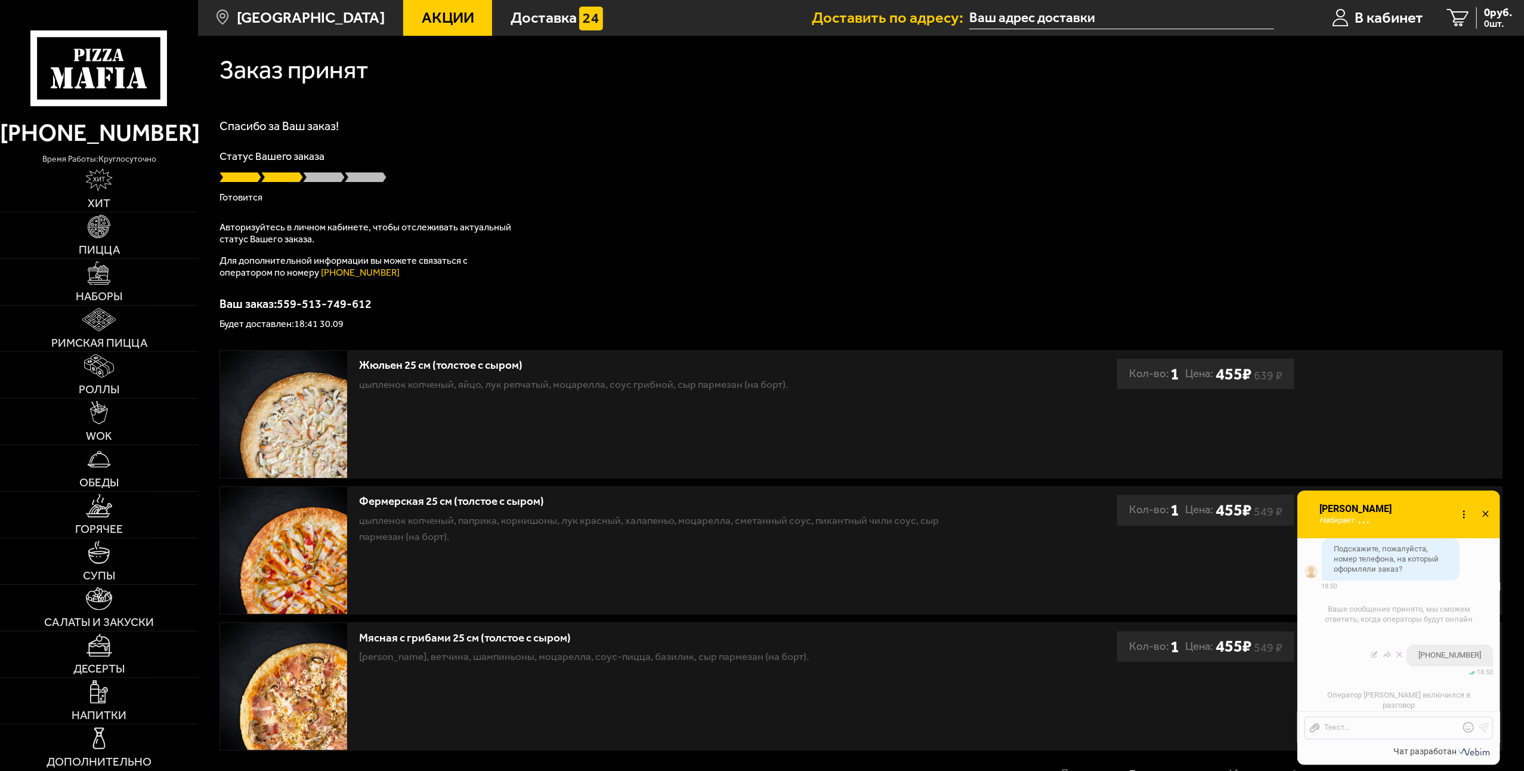
scroll to position [1247, 0]
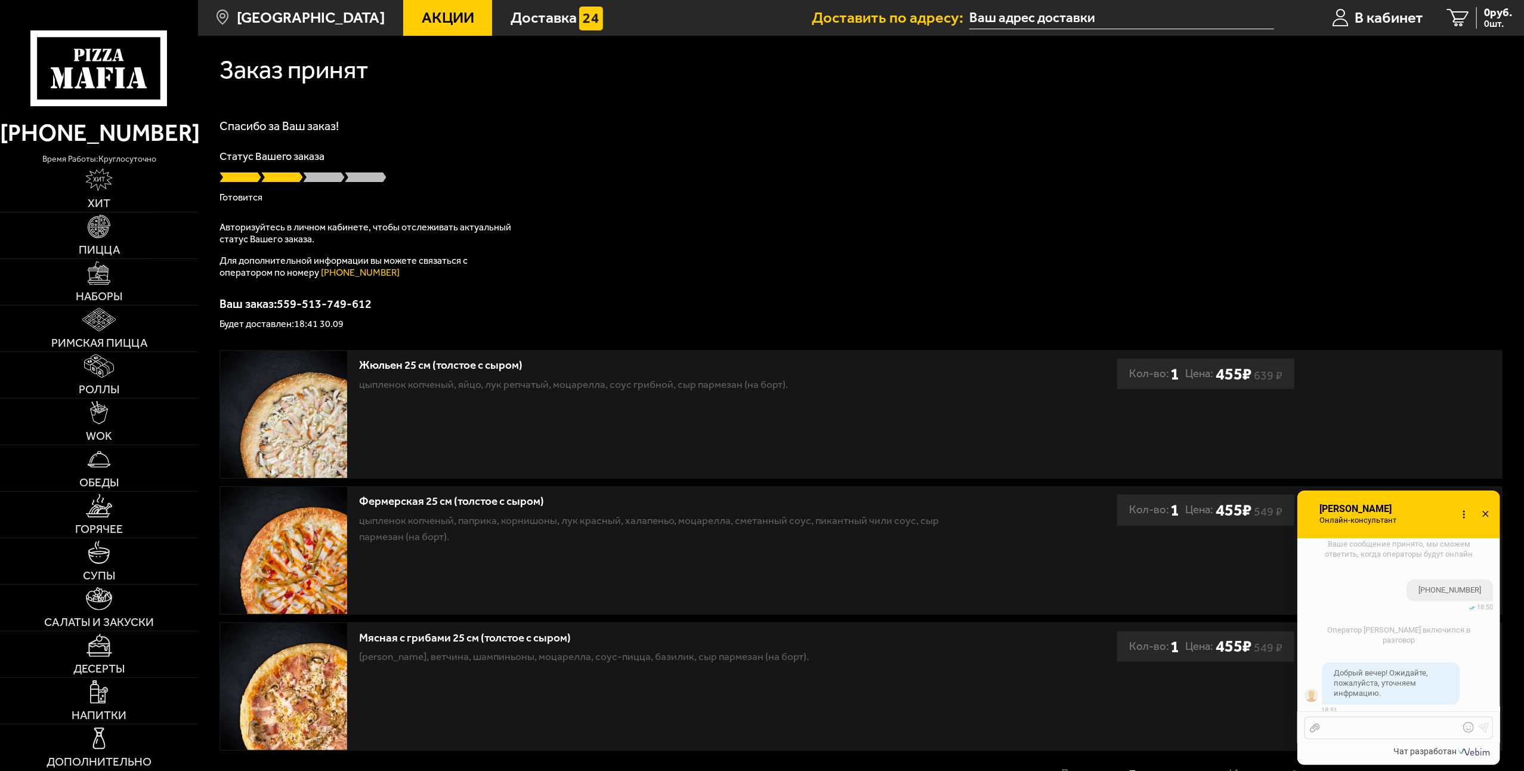
click at [1338, 728] on div at bounding box center [1390, 727] width 140 height 11
click at [1362, 724] on div at bounding box center [1390, 727] width 140 height 11
click at [1355, 730] on div at bounding box center [1390, 727] width 140 height 11
click at [1360, 730] on div at bounding box center [1390, 727] width 140 height 11
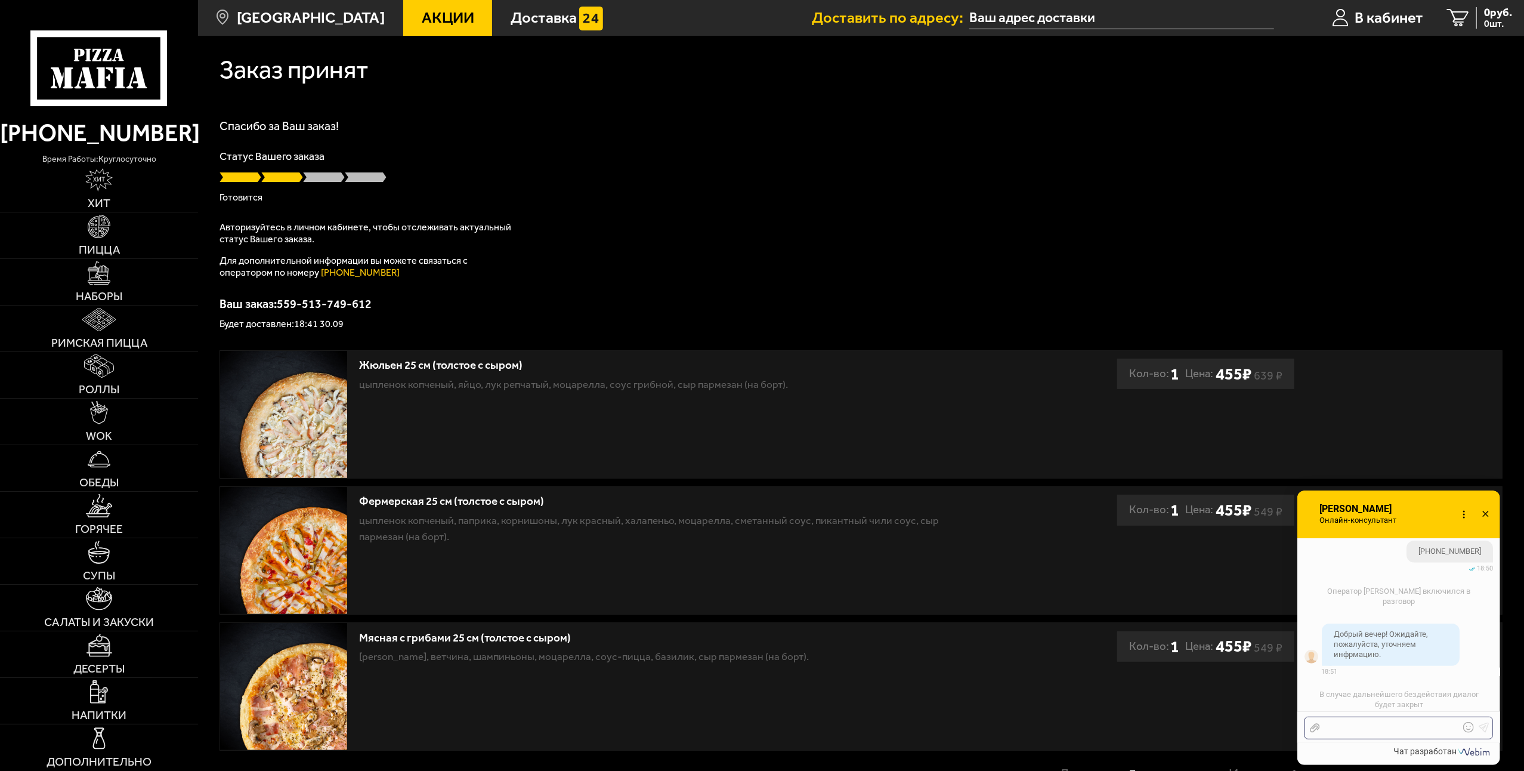
click at [1365, 729] on div at bounding box center [1390, 727] width 140 height 11
click at [1365, 730] on div at bounding box center [1390, 727] width 140 height 11
drag, startPoint x: 375, startPoint y: 299, endPoint x: 215, endPoint y: 300, distance: 159.8
click at [215, 300] on div "Заказ принят Спасибо за Ваш заказ! Статус Вашего заказа Готовится Авторизуйтесь…" at bounding box center [861, 425] width 1326 height 778
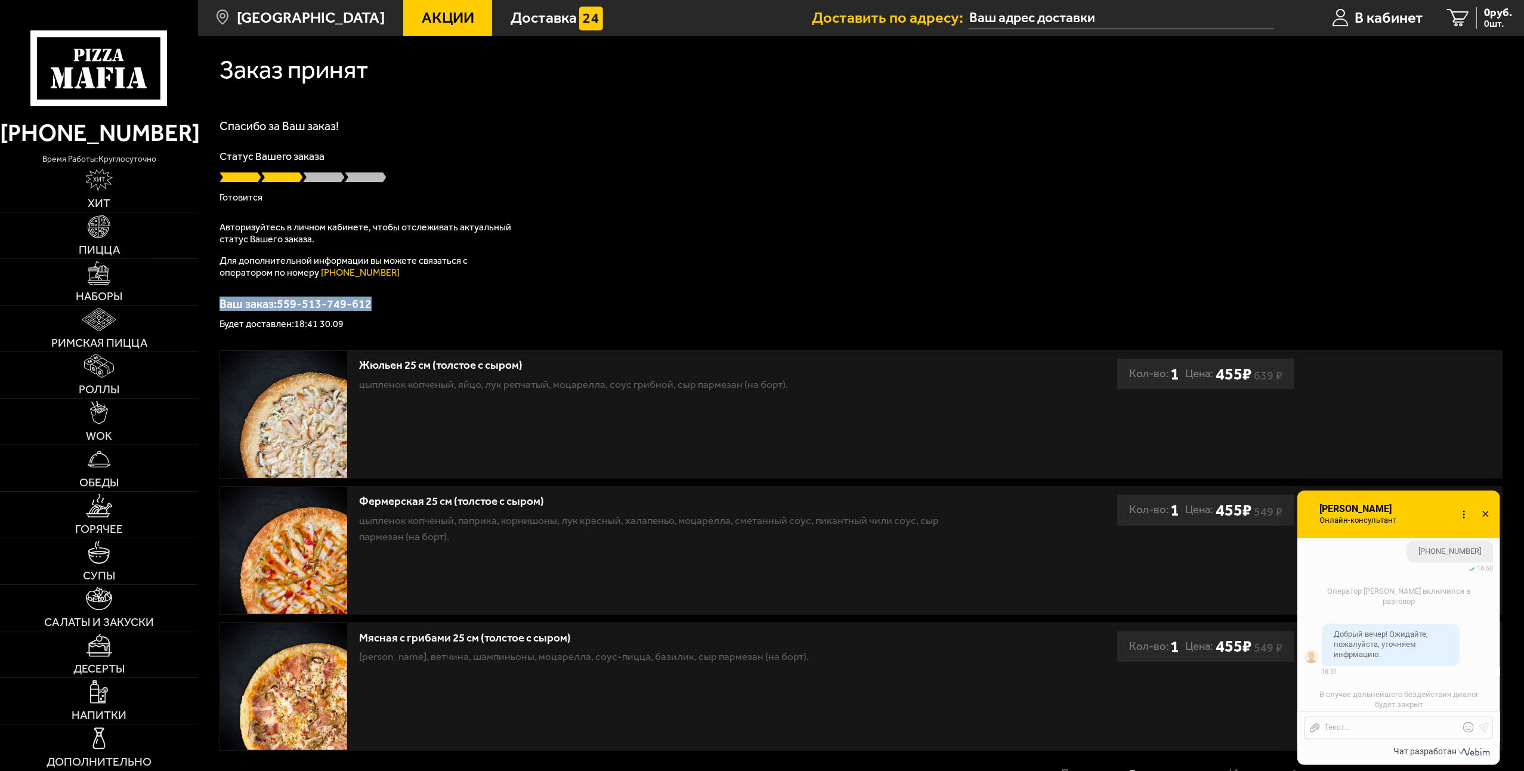
copy p "Ваш заказ: 559-513-749-612"
click at [1337, 734] on div "Отправить файл Текст..." at bounding box center [1398, 727] width 188 height 23
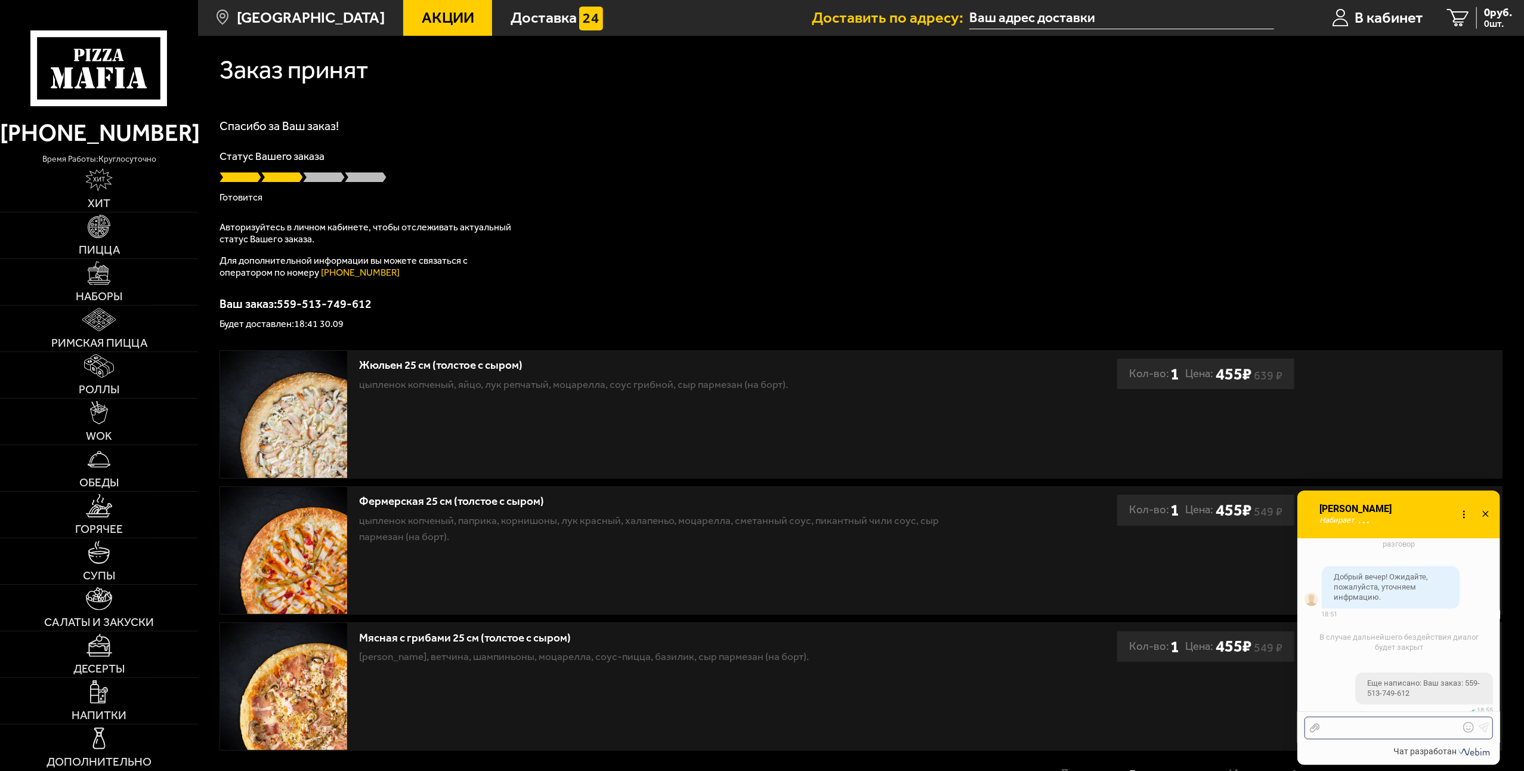
scroll to position [1510, 0]
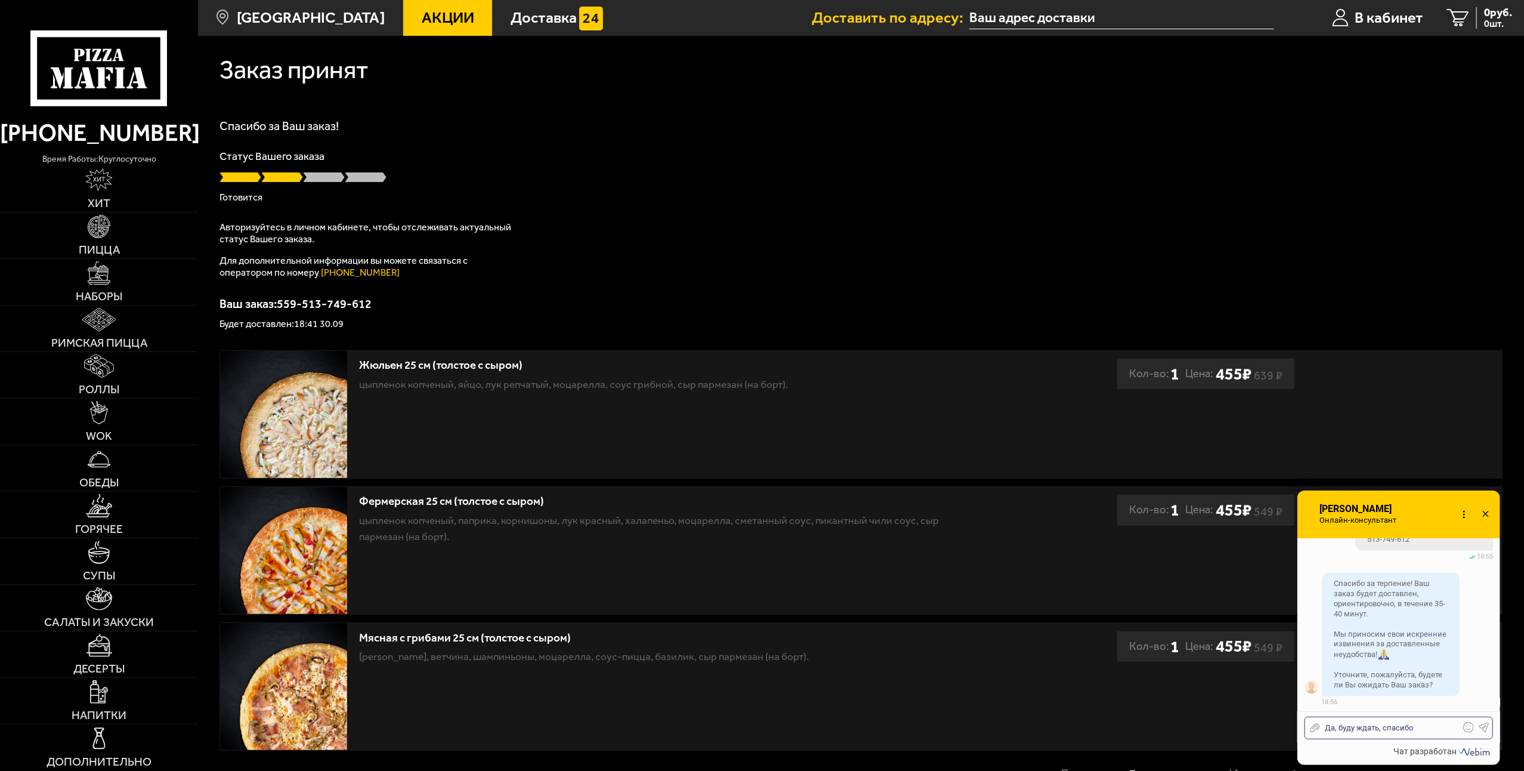
click at [1487, 725] on icon at bounding box center [1484, 727] width 11 height 11
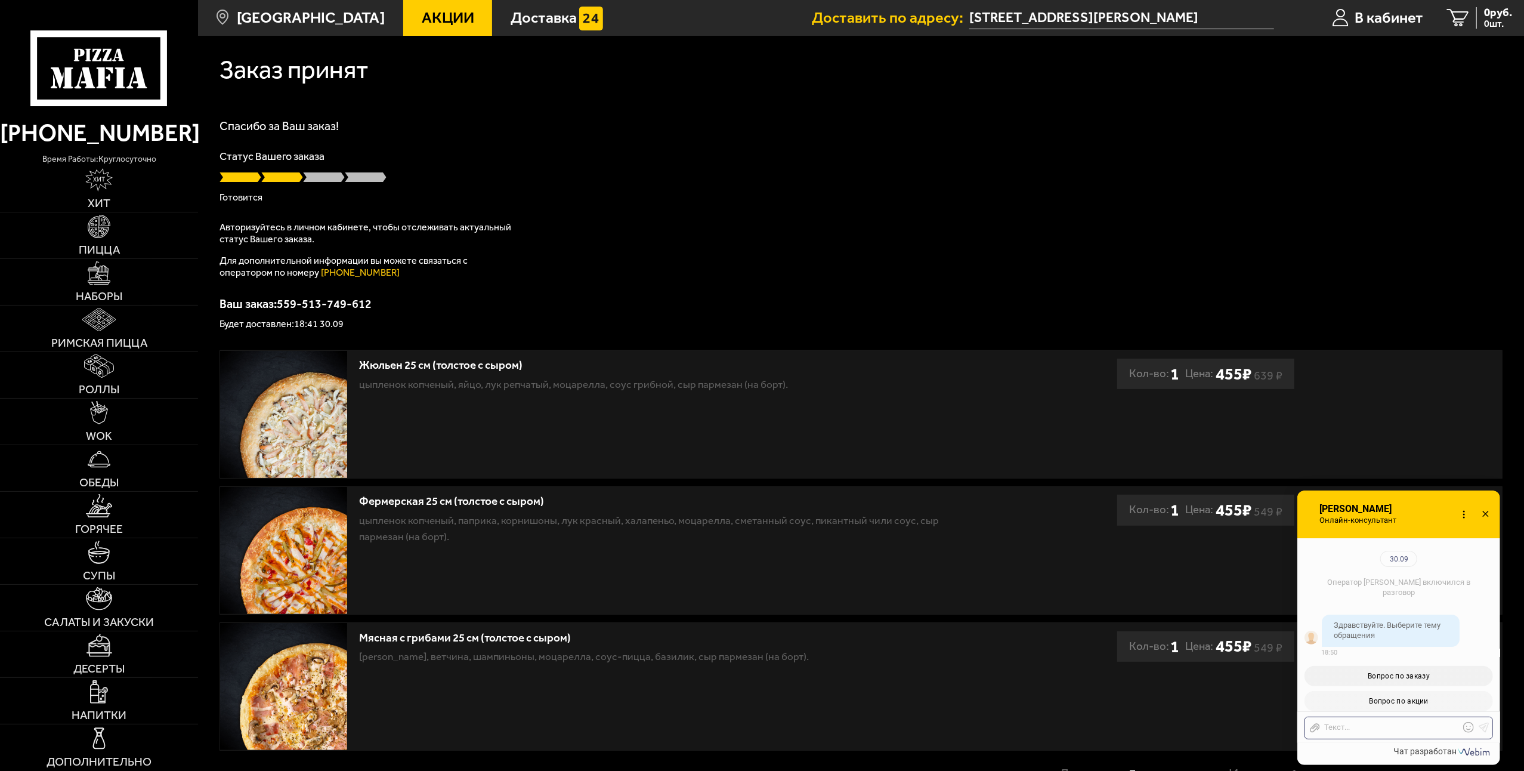
scroll to position [1247, 0]
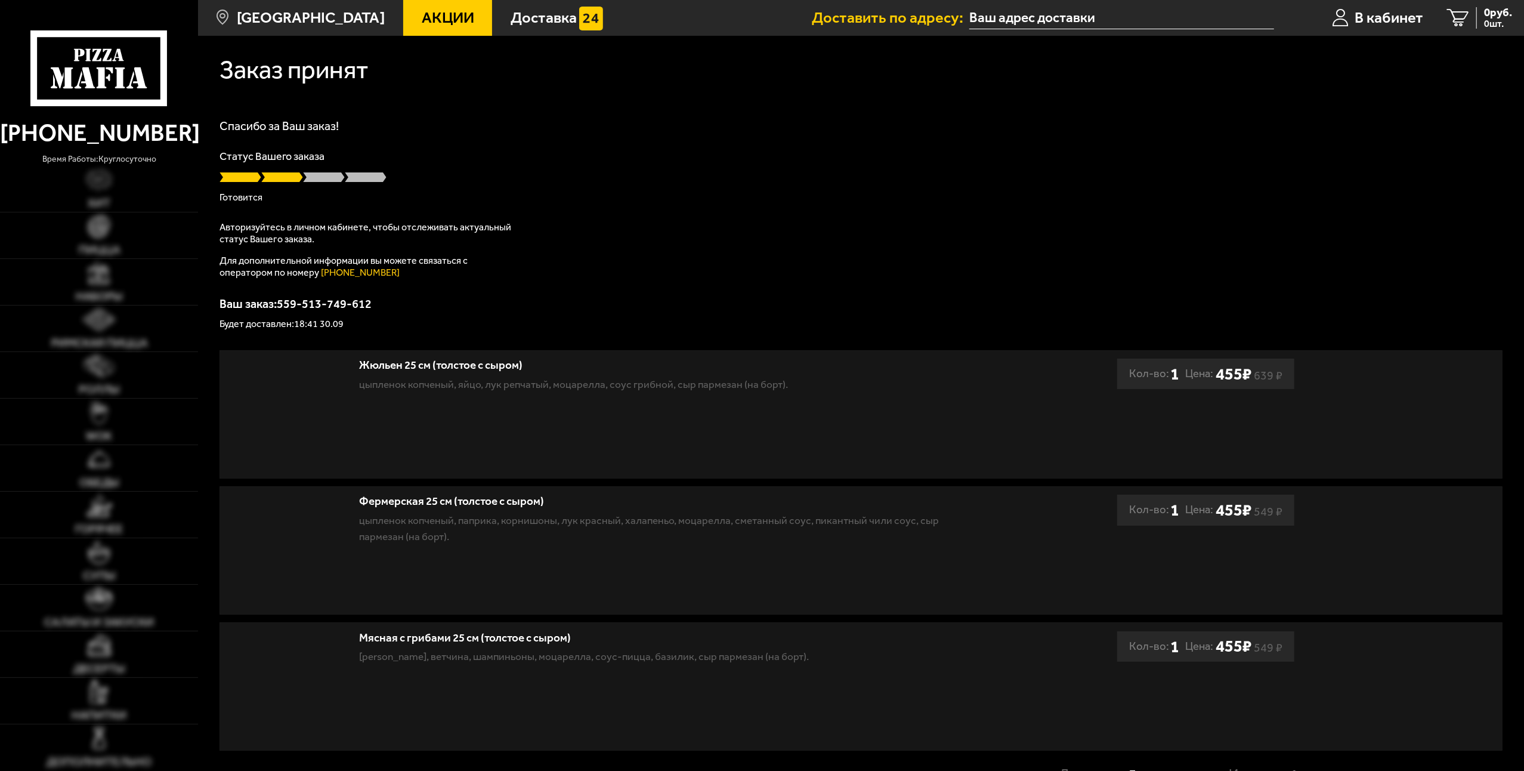
scroll to position [1247, 0]
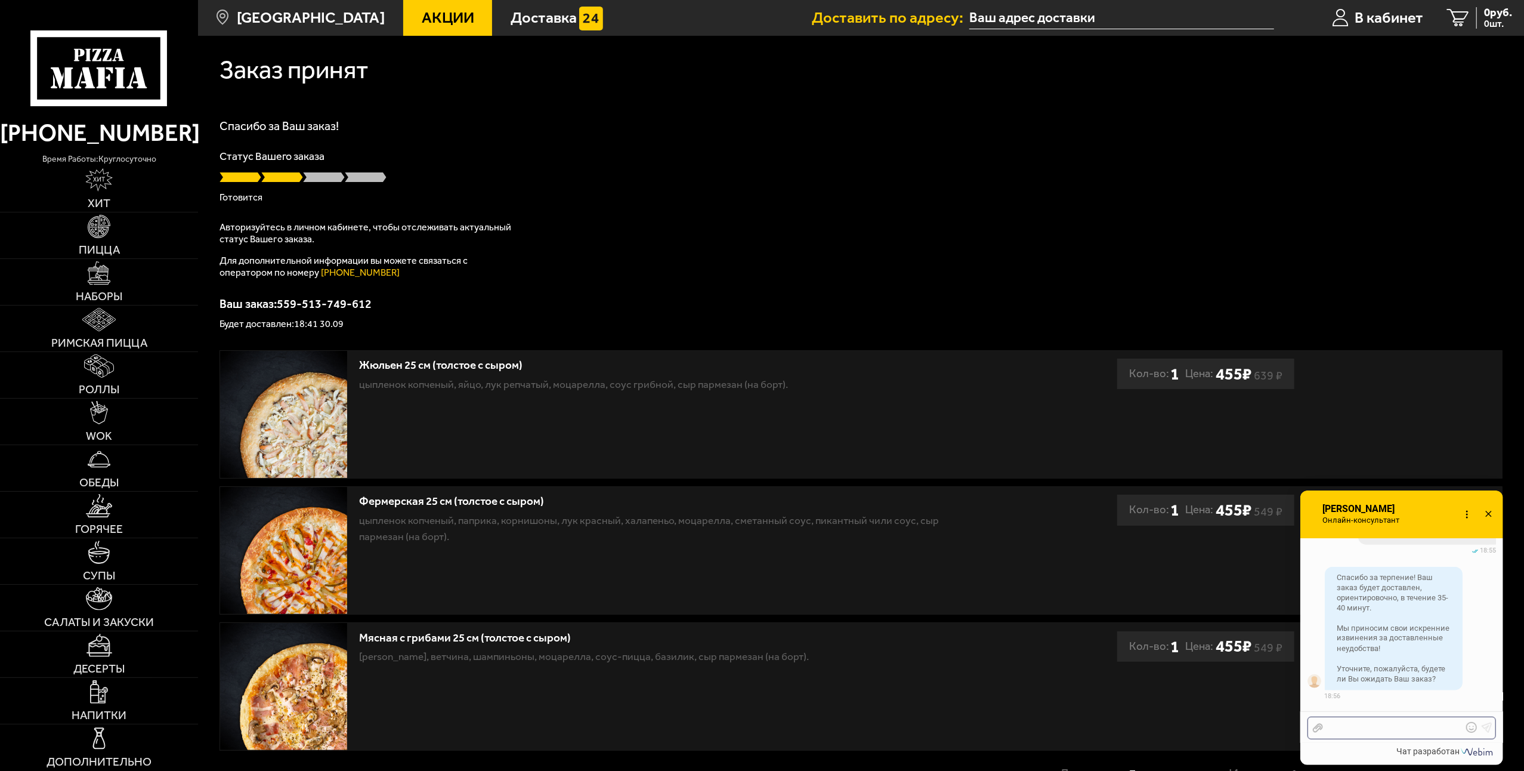
scroll to position [1622, 0]
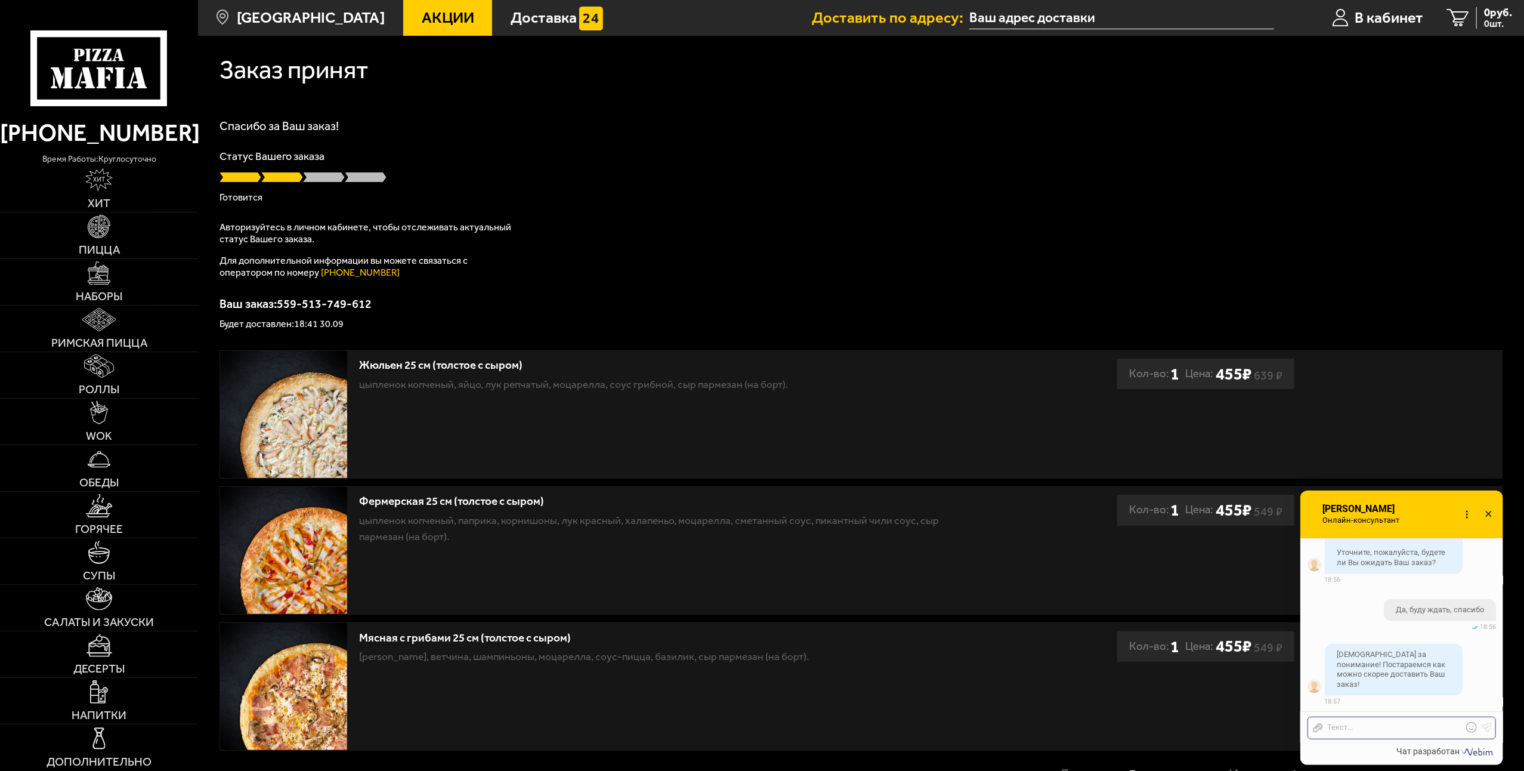
click at [1489, 509] on icon at bounding box center [1488, 514] width 17 height 17
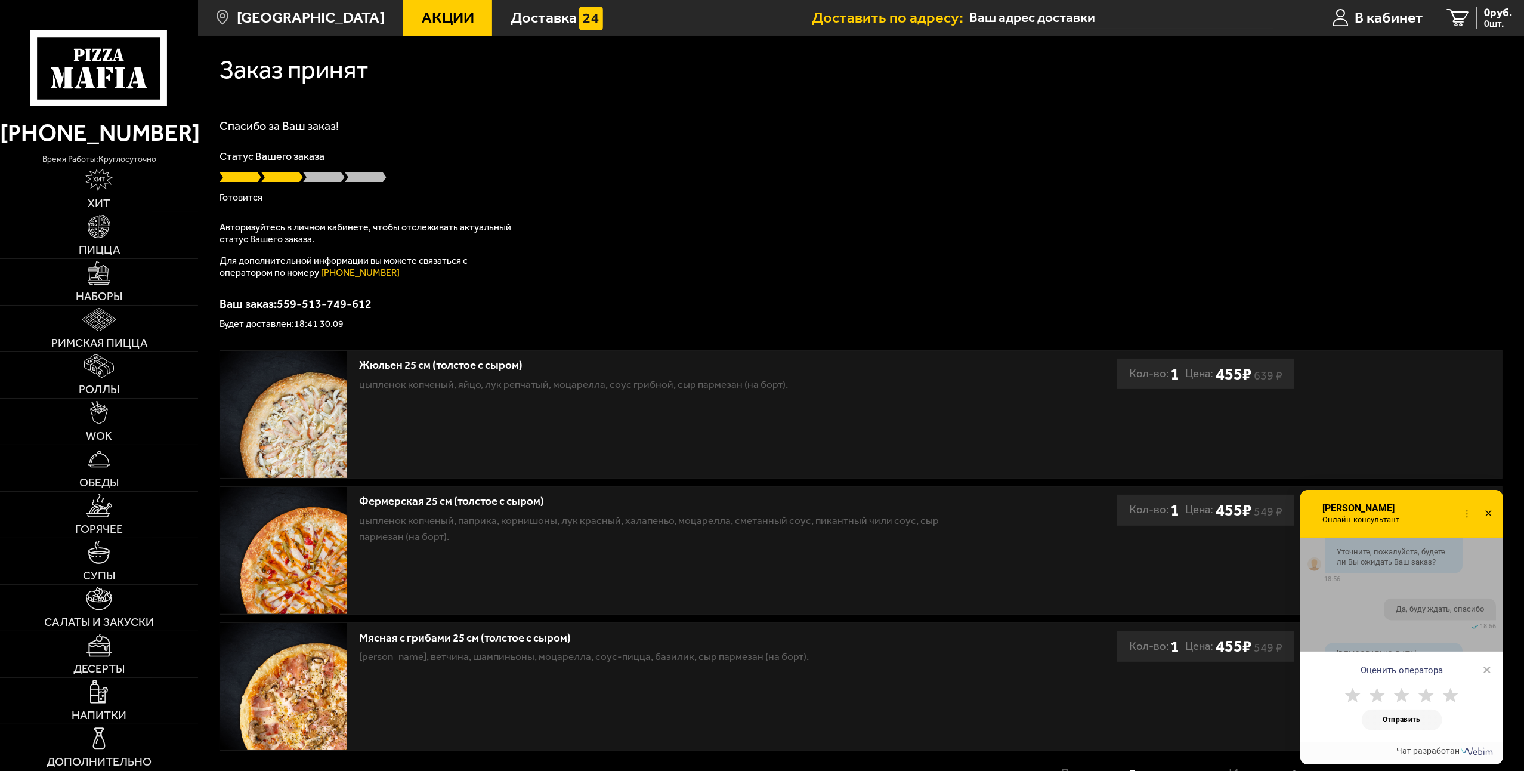
click at [1483, 514] on icon at bounding box center [1488, 513] width 17 height 17
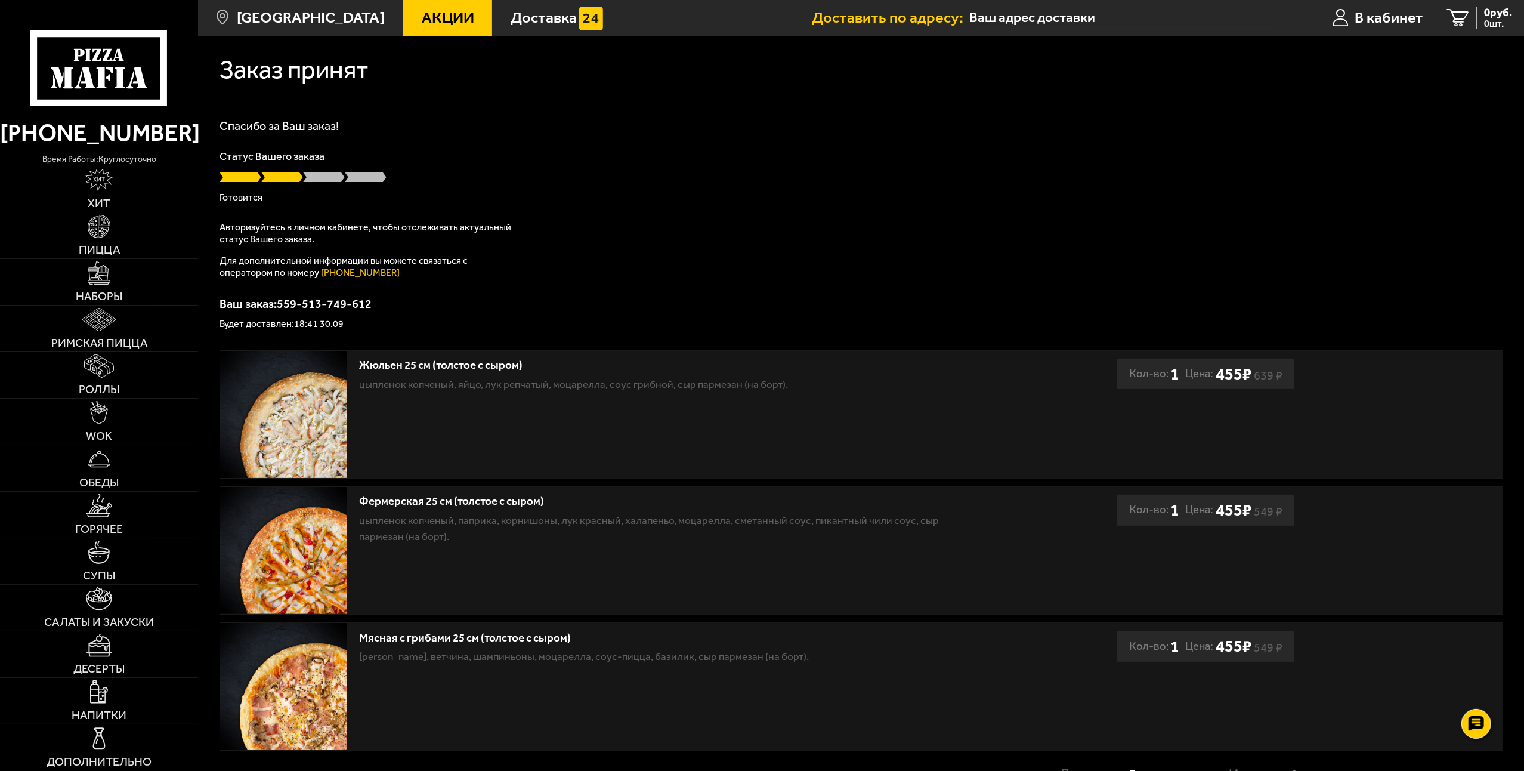
click at [744, 174] on div at bounding box center [860, 177] width 1283 height 12
